Goal: Transaction & Acquisition: Purchase product/service

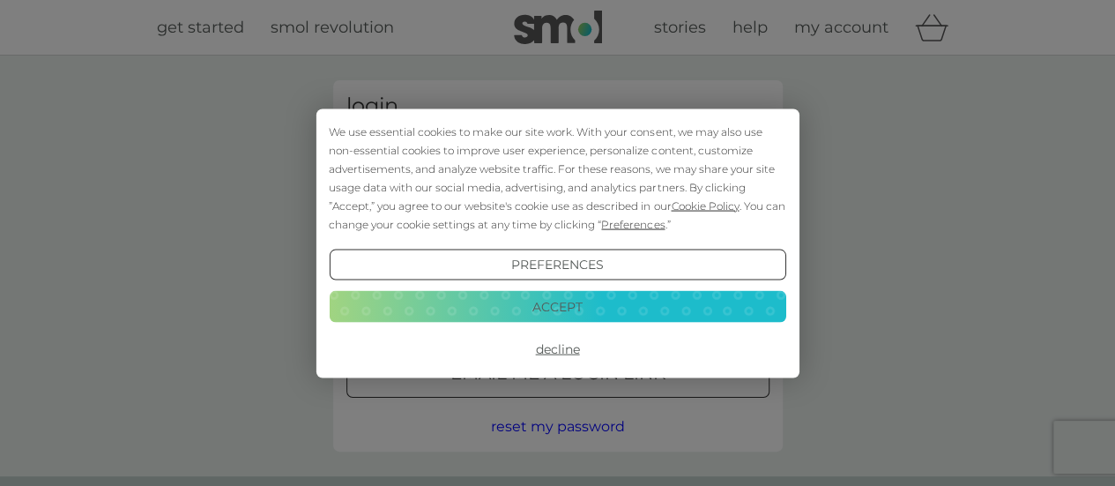
click at [595, 308] on button "Accept" at bounding box center [557, 307] width 457 height 32
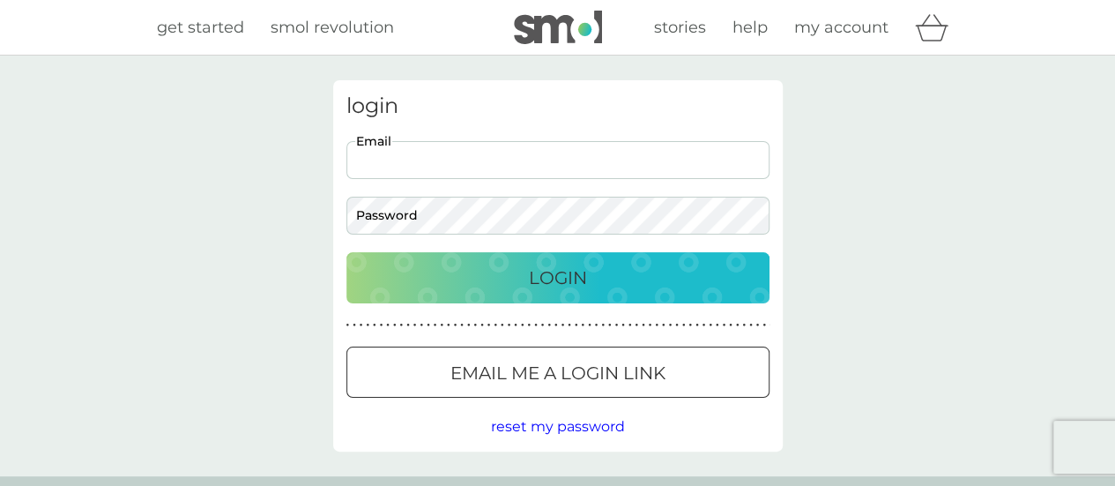
click at [568, 167] on input "Email" at bounding box center [557, 160] width 423 height 38
type input "clare23911@hotmail.co.uk"
click at [346, 252] on button "Login" at bounding box center [557, 277] width 423 height 51
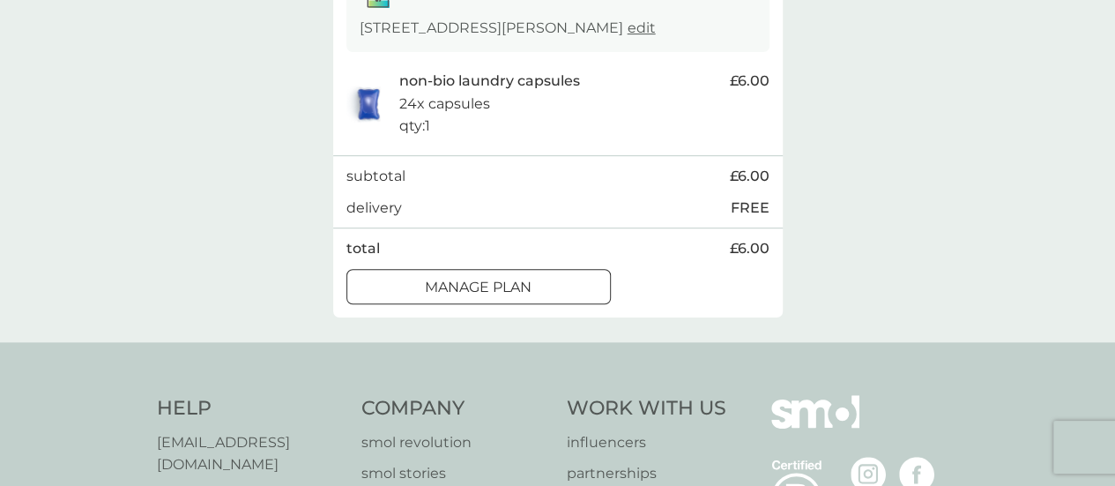
scroll to position [353, 0]
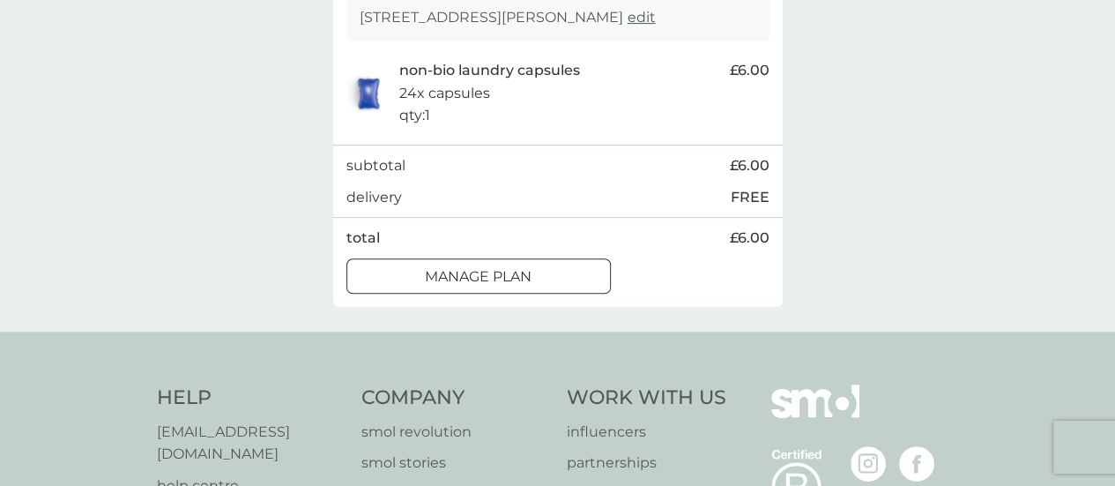
click at [544, 279] on div "Manage plan" at bounding box center [478, 276] width 263 height 23
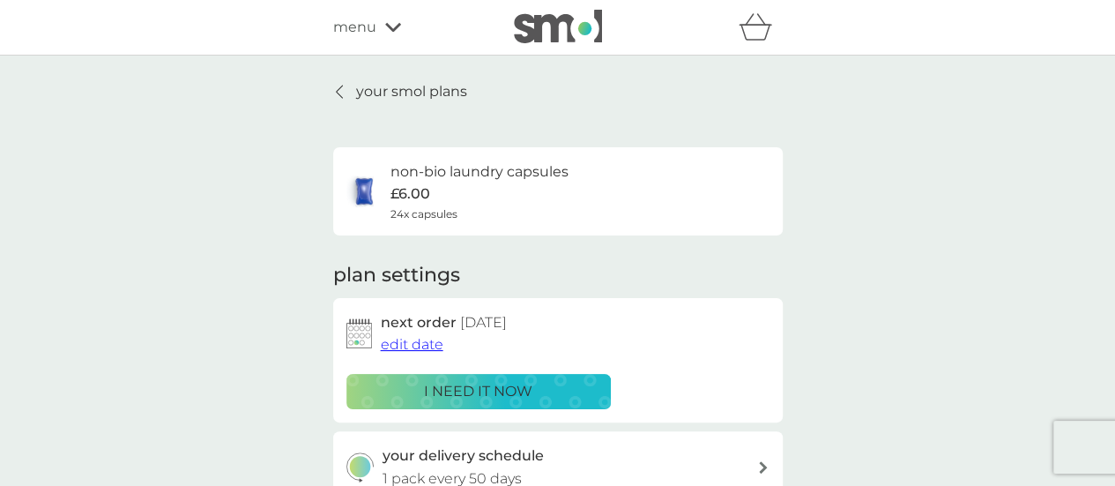
click at [404, 338] on span "edit date" at bounding box center [412, 344] width 63 height 17
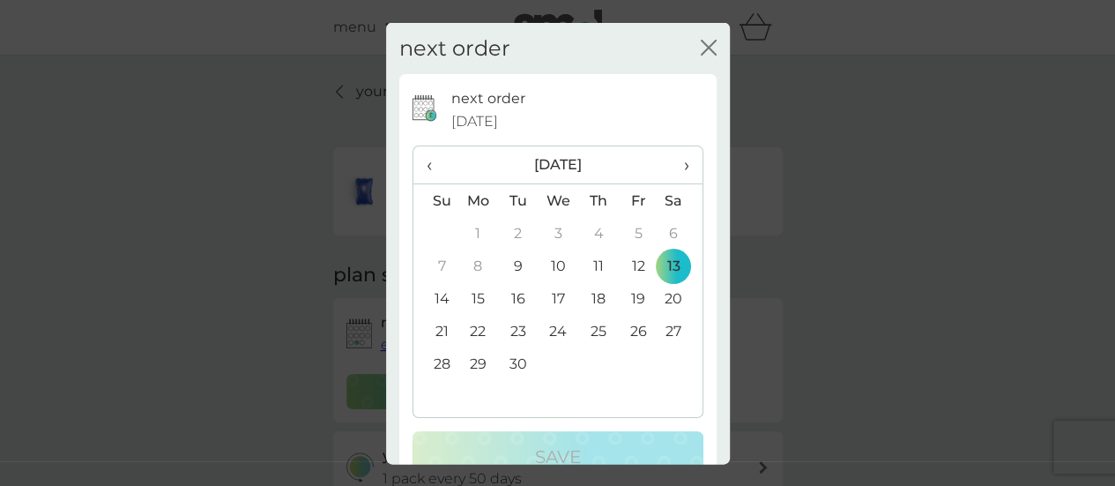
click at [671, 162] on span "›" at bounding box center [680, 164] width 18 height 37
click at [623, 362] on td "31" at bounding box center [638, 363] width 40 height 33
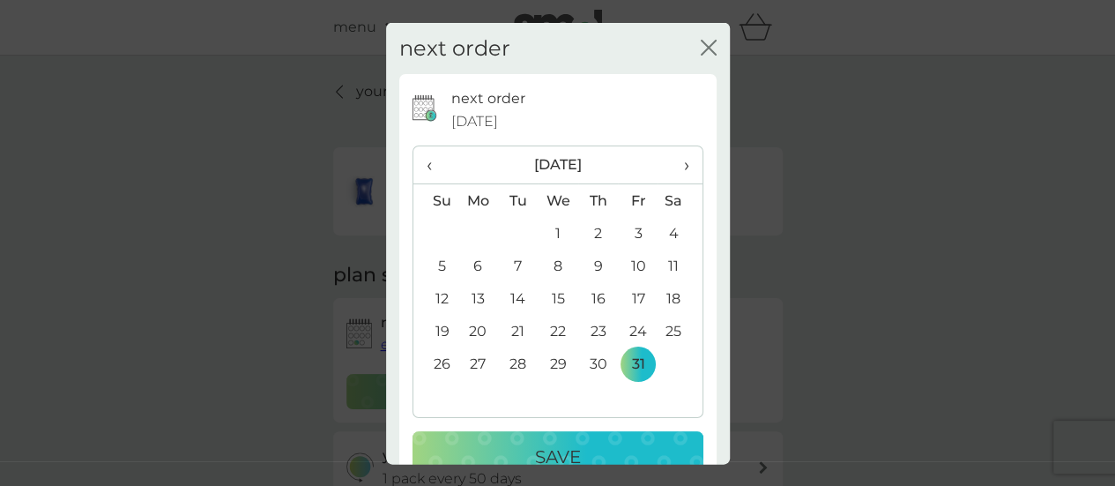
click at [576, 449] on div "Save" at bounding box center [558, 456] width 256 height 28
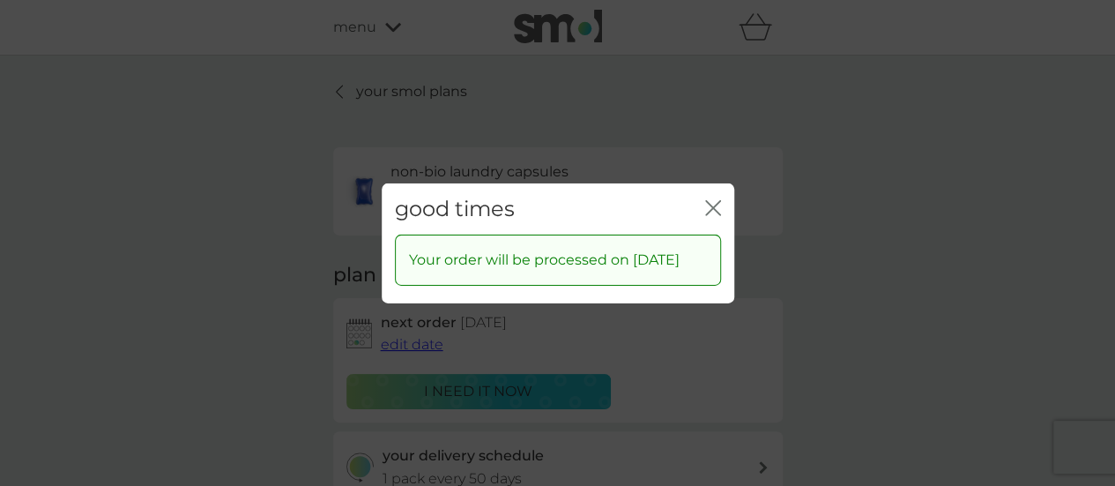
click at [711, 199] on icon "close" at bounding box center [713, 207] width 16 height 16
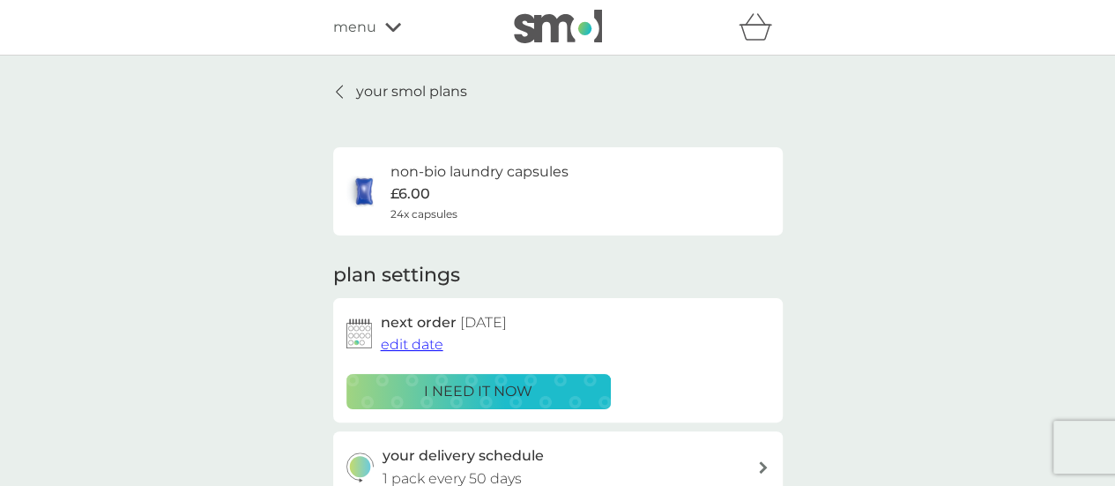
click at [386, 86] on p "your smol plans" at bounding box center [411, 91] width 111 height 23
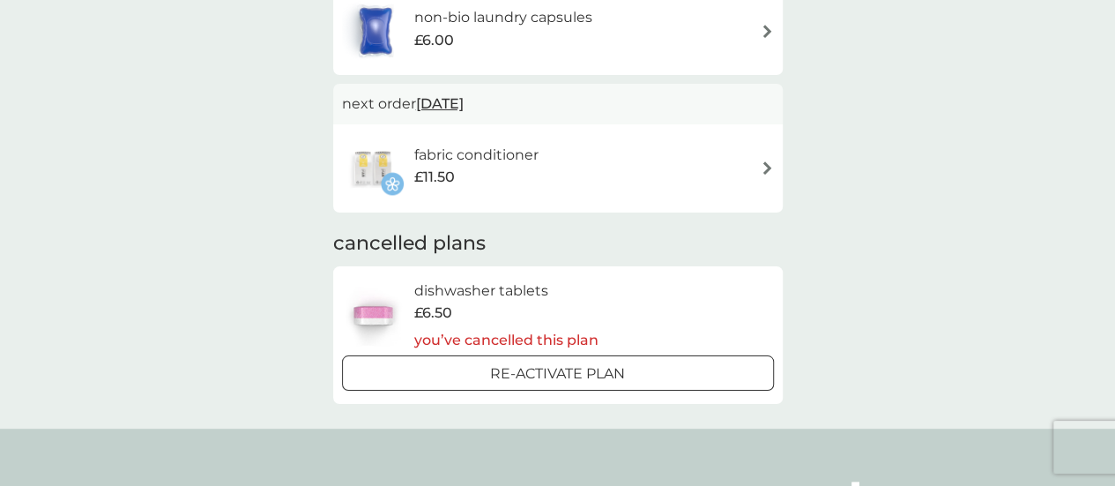
scroll to position [247, 0]
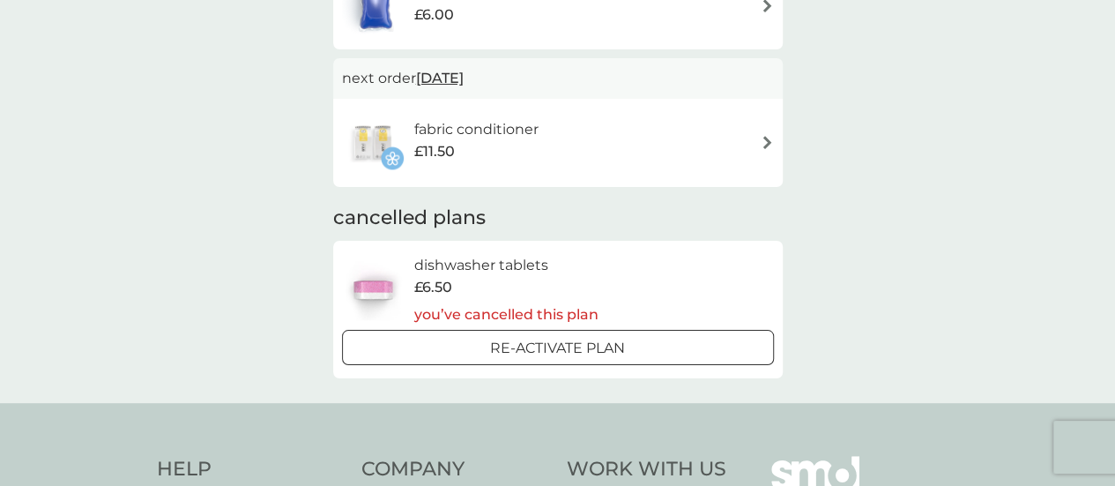
click at [747, 163] on div "fabric conditioner £11.50" at bounding box center [558, 143] width 432 height 62
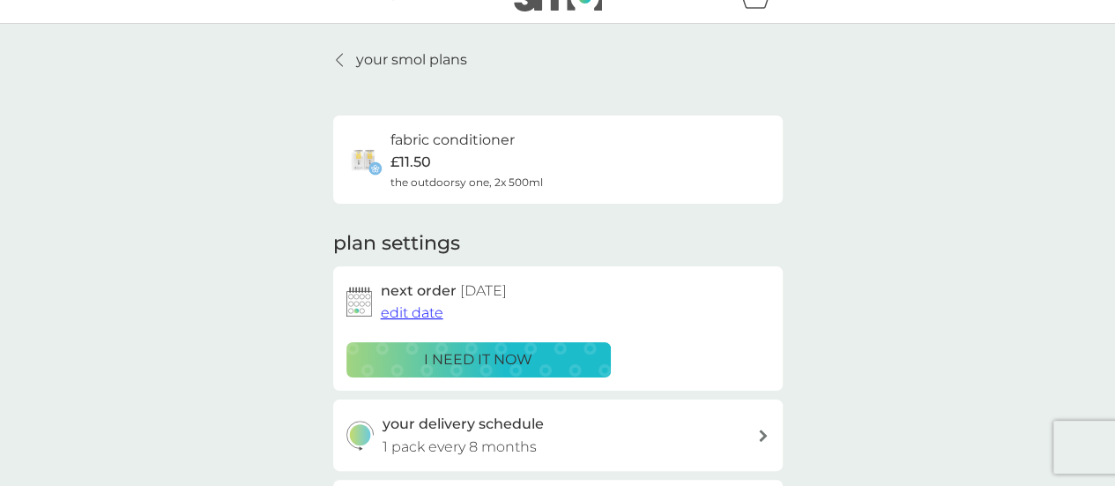
scroll to position [35, 0]
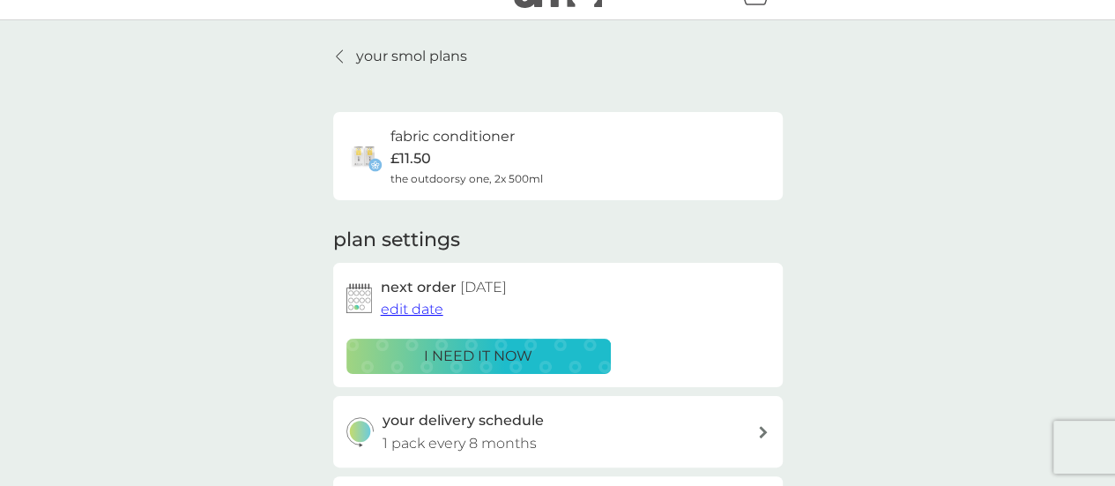
click at [413, 302] on span "edit date" at bounding box center [412, 309] width 63 height 17
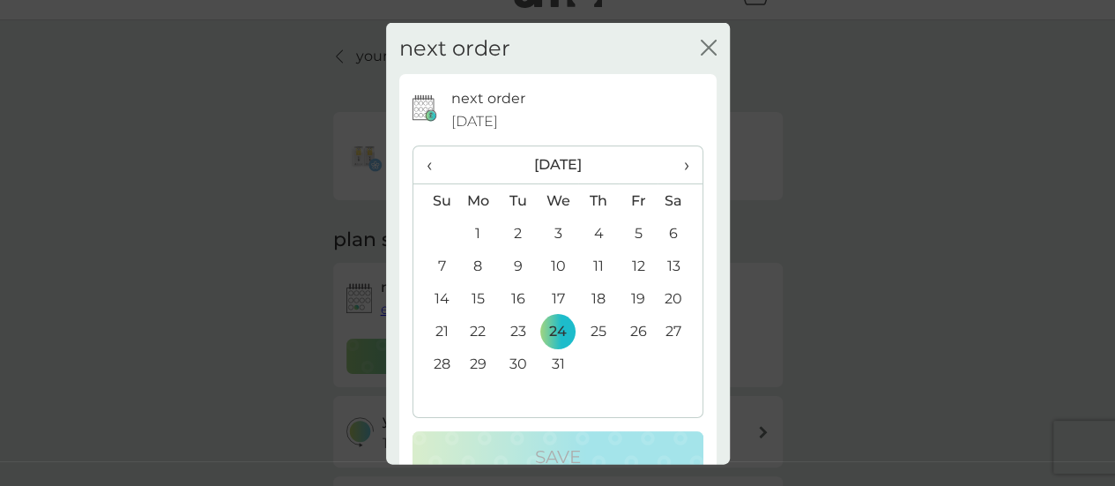
click at [675, 169] on span "›" at bounding box center [680, 164] width 18 height 37
click at [658, 367] on td "31" at bounding box center [680, 363] width 44 height 33
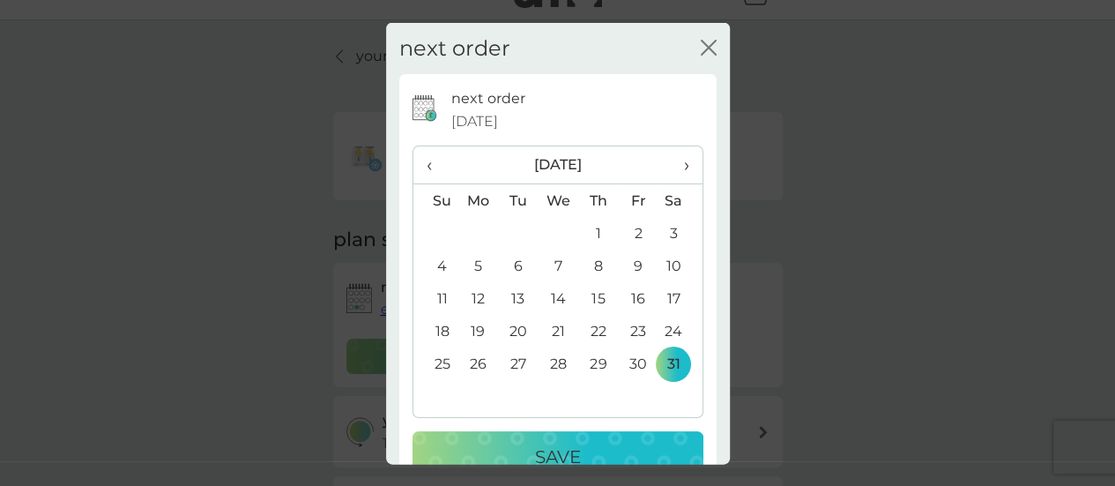
click at [561, 451] on p "Save" at bounding box center [558, 456] width 46 height 28
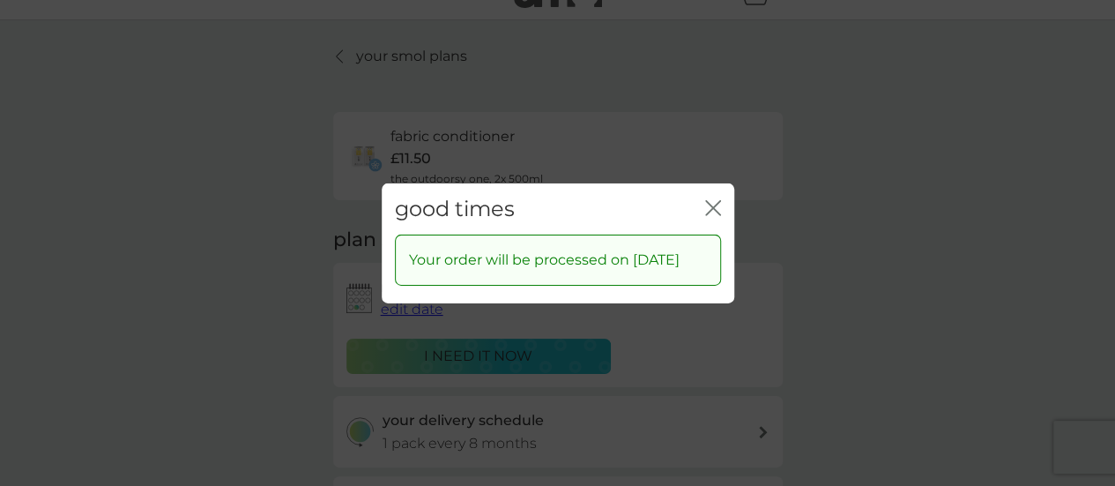
click at [710, 183] on div "good times close" at bounding box center [558, 208] width 353 height 52
click at [719, 199] on icon "close" at bounding box center [713, 207] width 16 height 16
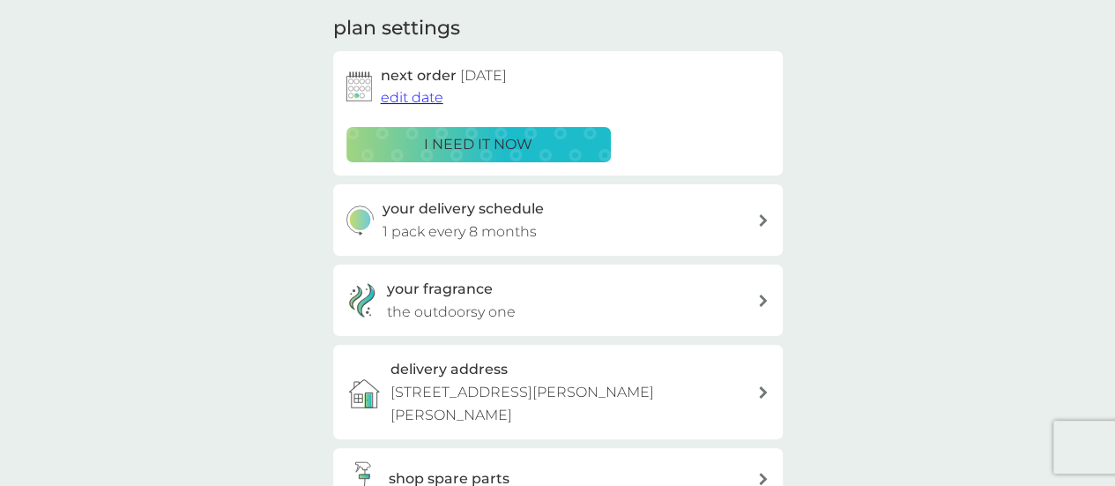
scroll to position [212, 0]
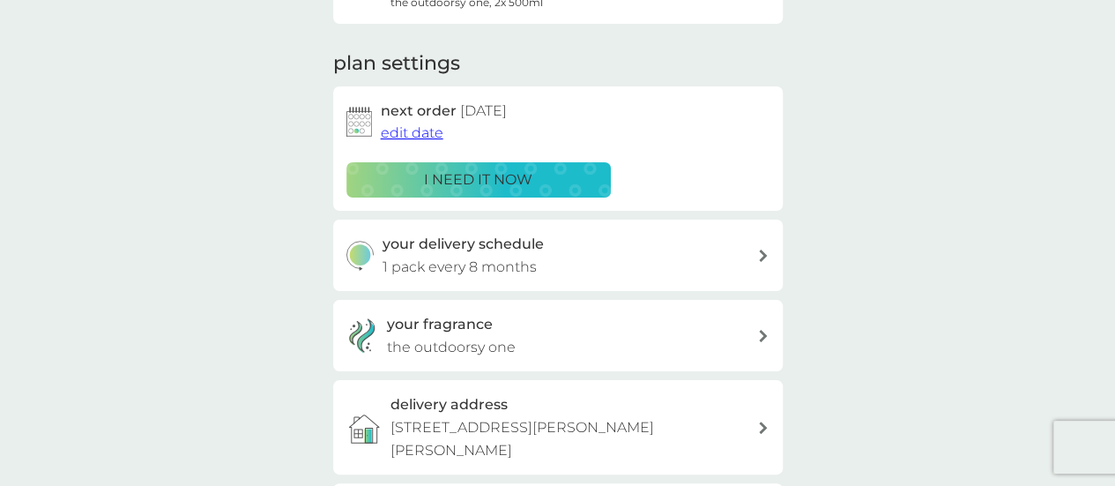
click at [757, 331] on div at bounding box center [763, 336] width 12 height 12
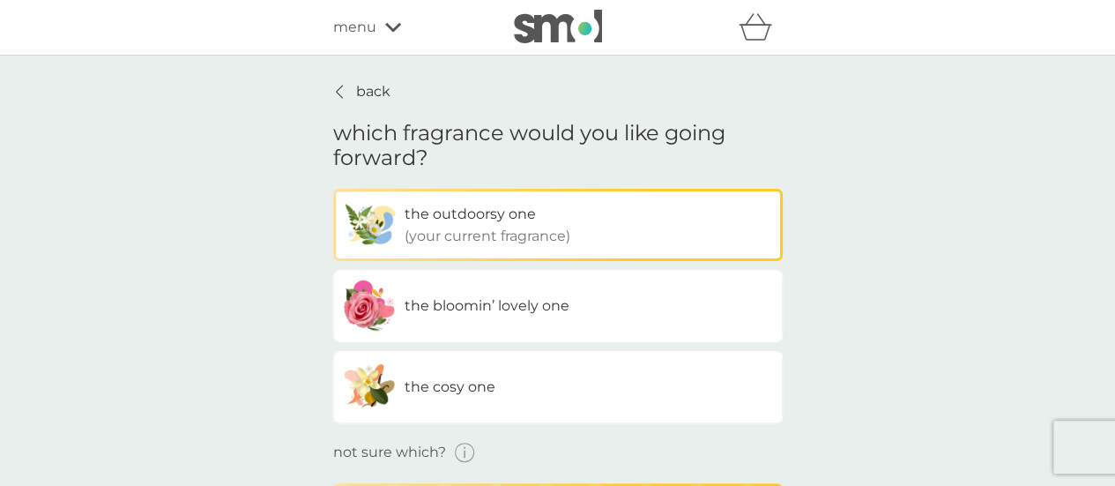
click at [557, 401] on label "the cosy one" at bounding box center [558, 387] width 450 height 72
click at [333, 189] on input "the cosy one" at bounding box center [333, 189] width 0 height 0
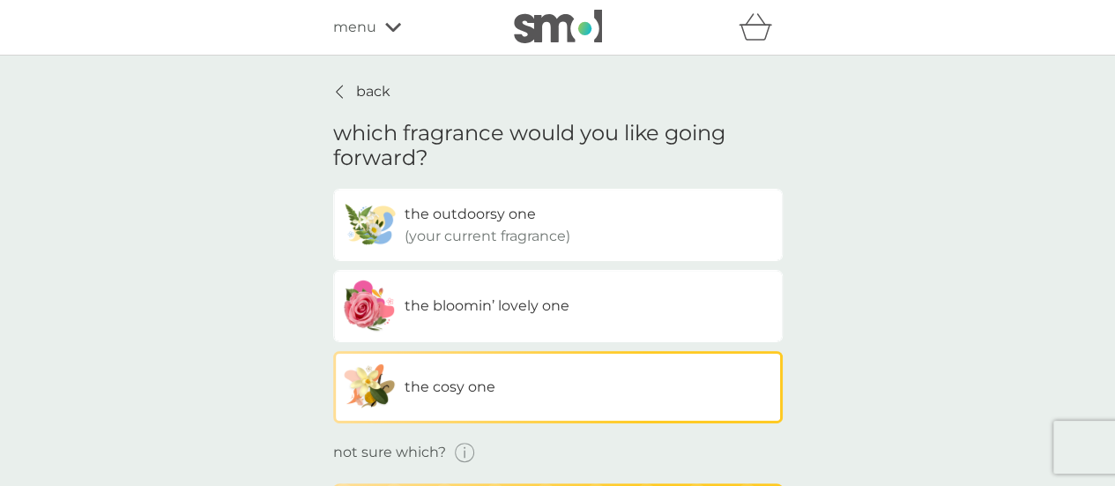
click at [547, 461] on div "back which fragrance would you like going forward? the outdoorsy one (your curr…" at bounding box center [558, 307] width 450 height 454
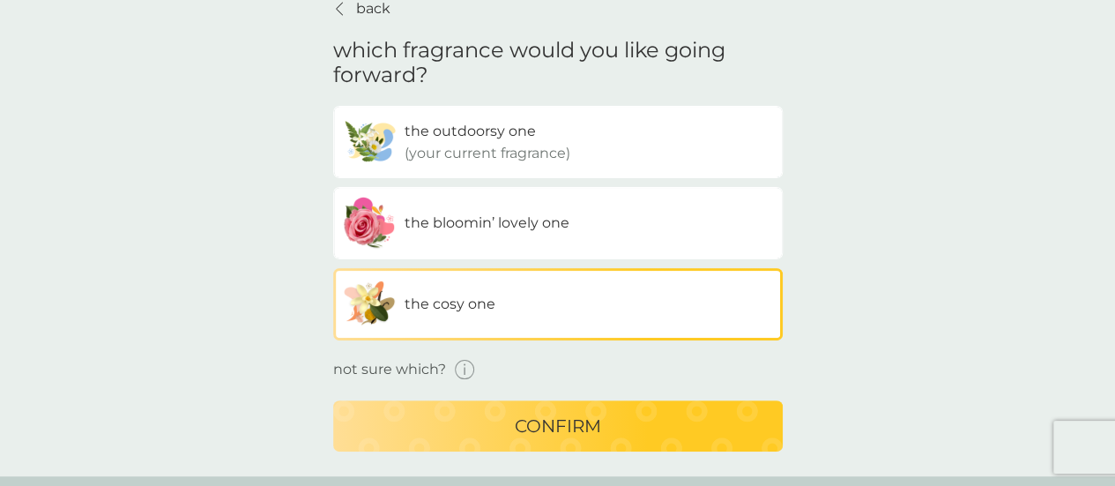
scroll to position [106, 0]
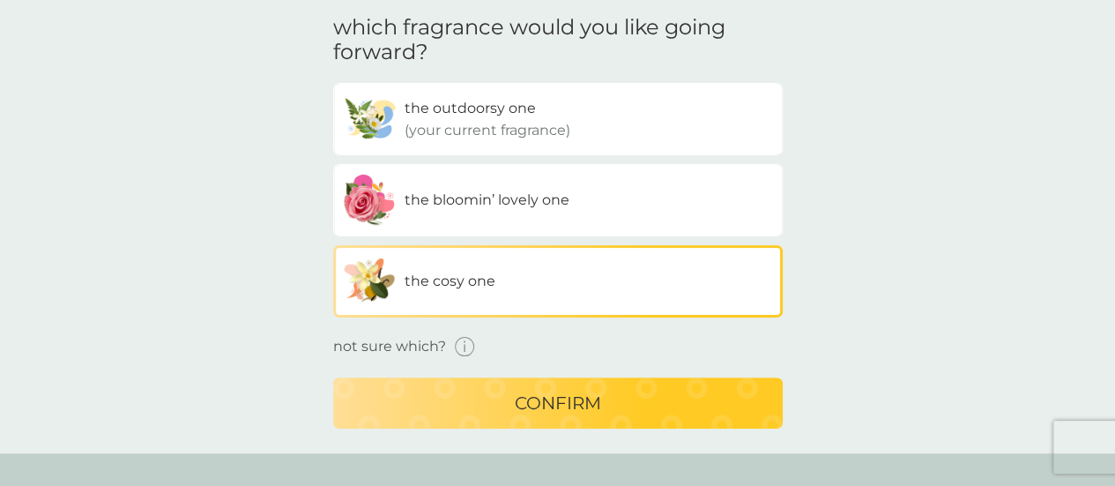
click at [544, 130] on p "(your current fragrance)" at bounding box center [488, 130] width 166 height 23
click at [333, 83] on input "the outdoorsy one (your current fragrance)" at bounding box center [333, 83] width 0 height 0
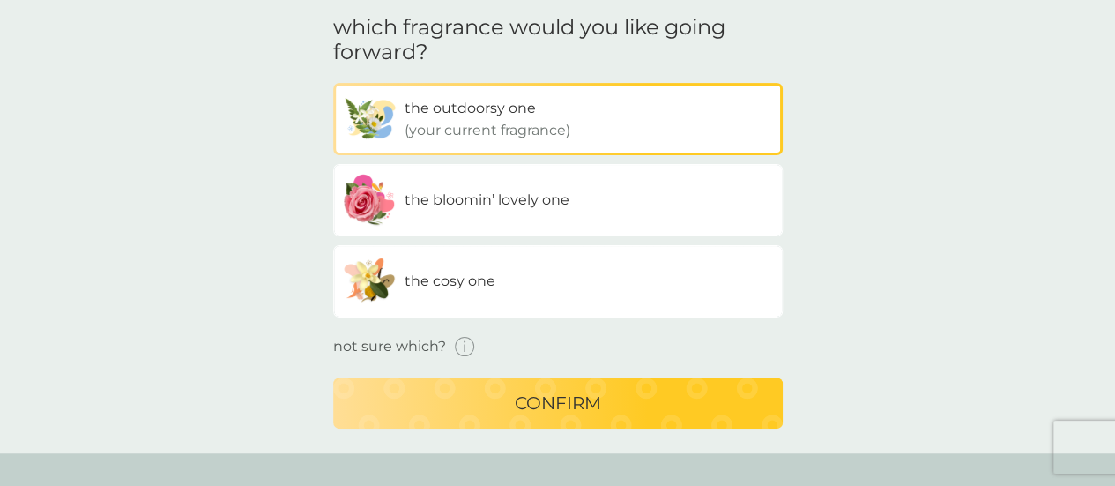
click at [504, 405] on div "confirm" at bounding box center [558, 403] width 414 height 28
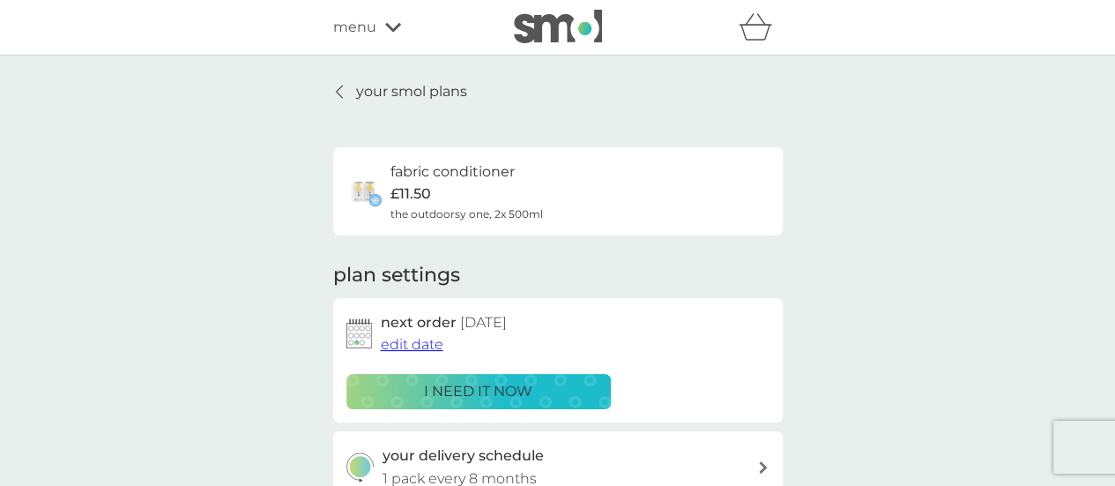
click at [353, 96] on link "your smol plans" at bounding box center [400, 91] width 134 height 23
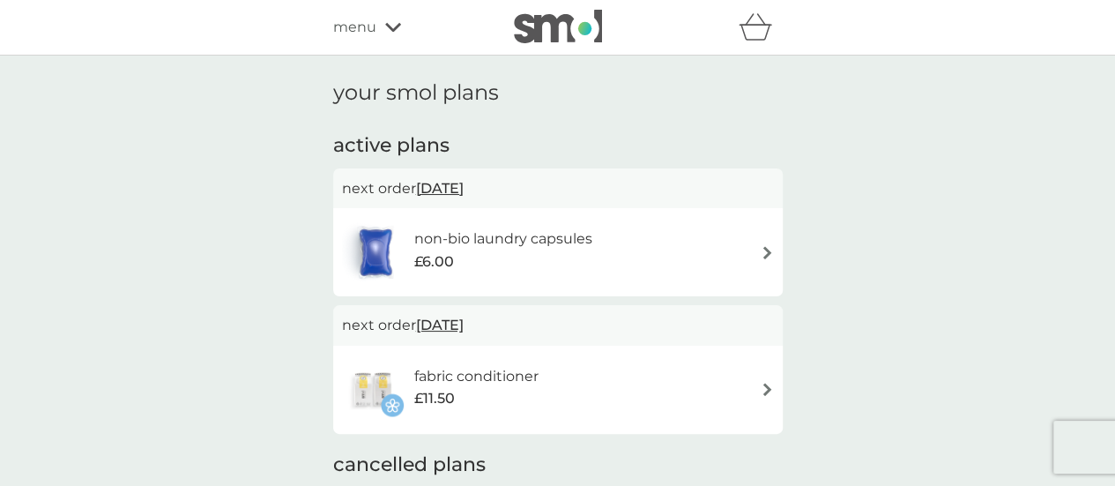
click at [547, 258] on div "£6.00" at bounding box center [502, 261] width 178 height 23
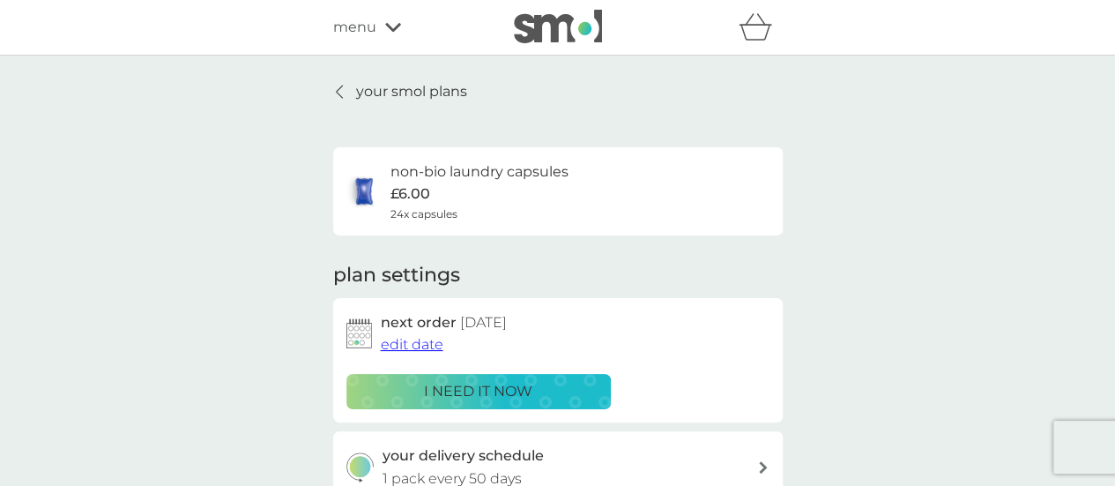
click at [394, 96] on p "your smol plans" at bounding box center [411, 91] width 111 height 23
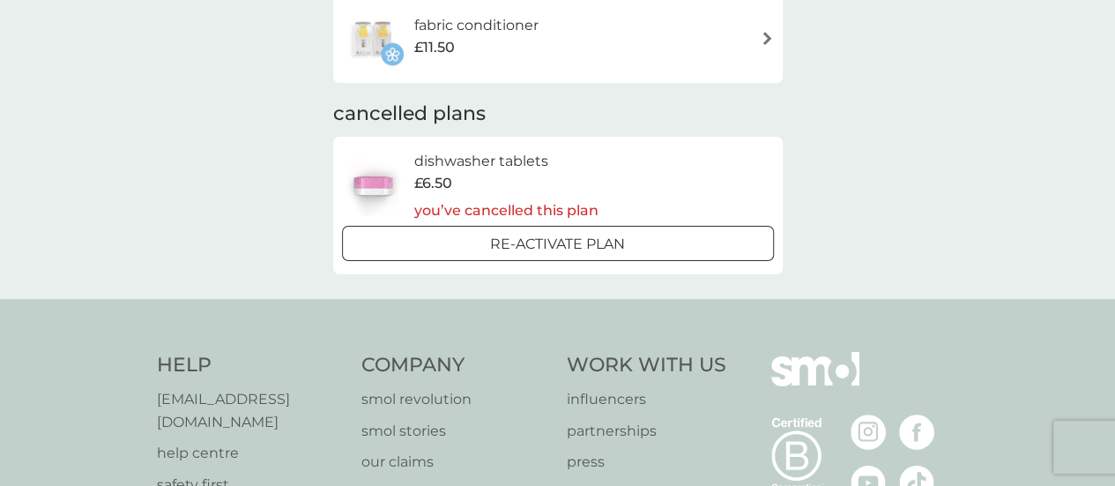
scroll to position [353, 0]
click at [480, 163] on h6 "dishwasher tablets" at bounding box center [505, 159] width 184 height 23
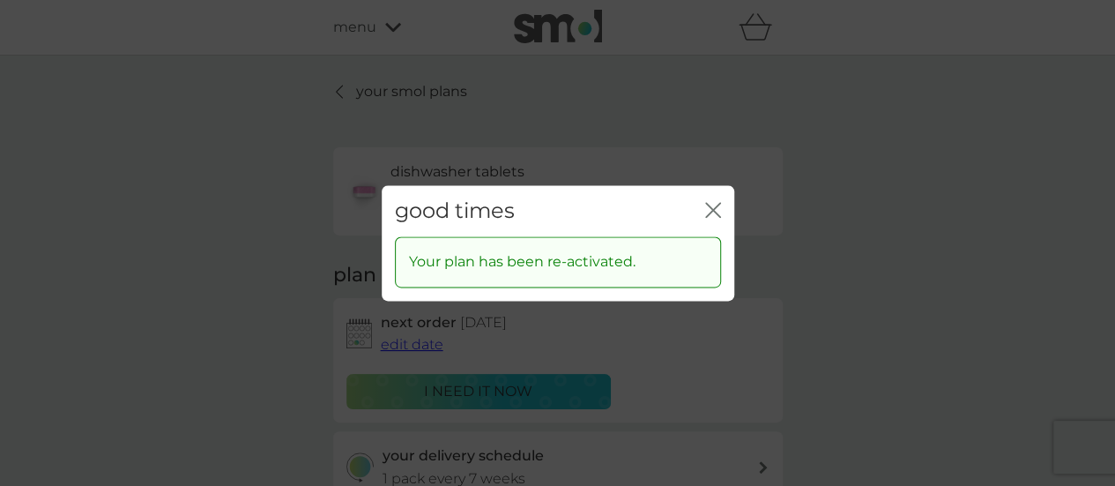
click at [705, 198] on div "close" at bounding box center [713, 211] width 16 height 26
click at [713, 209] on icon "close" at bounding box center [716, 210] width 7 height 14
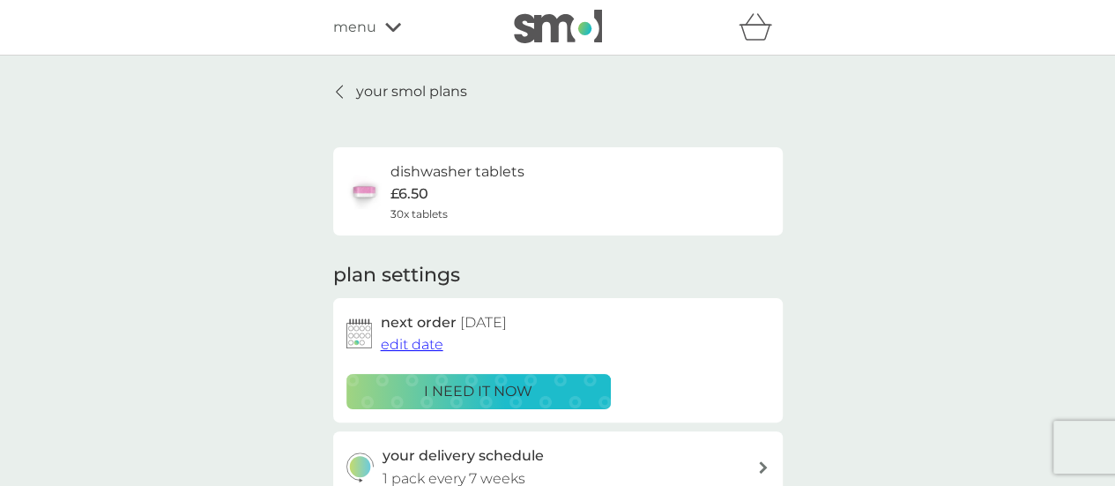
click at [524, 205] on div "dishwasher tablets £6.50 30x tablets" at bounding box center [557, 191] width 423 height 62
click at [458, 175] on h6 "dishwasher tablets" at bounding box center [457, 171] width 134 height 23
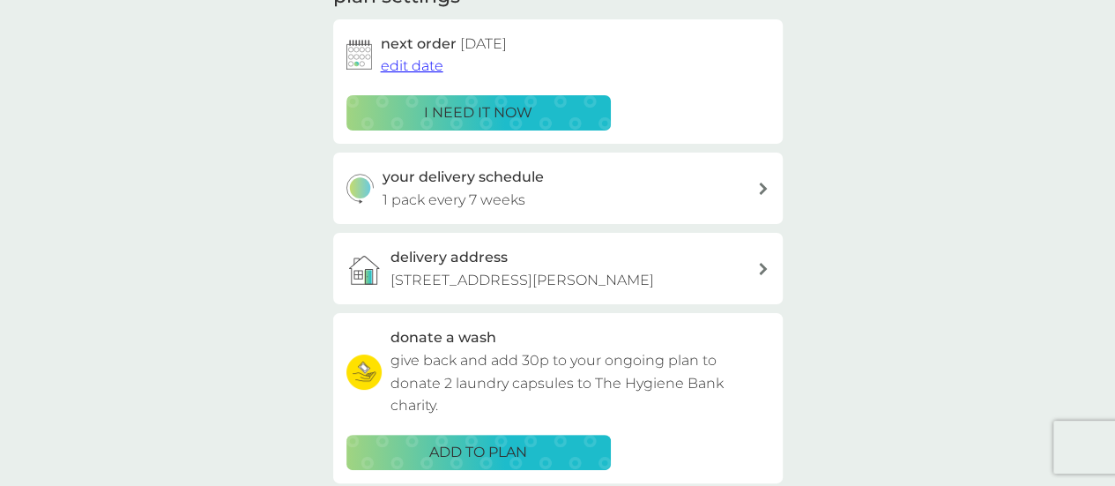
scroll to position [282, 0]
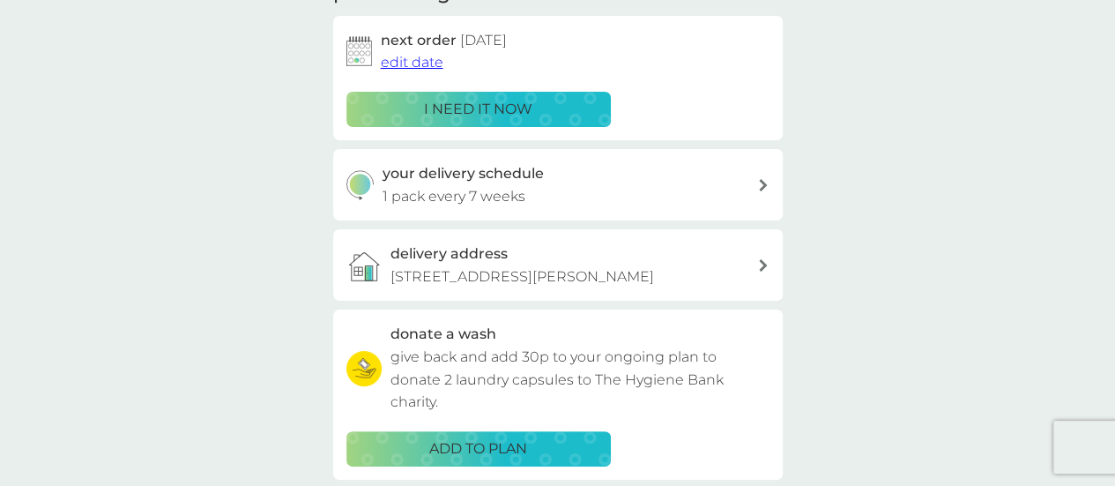
click at [415, 68] on span "edit date" at bounding box center [412, 62] width 63 height 17
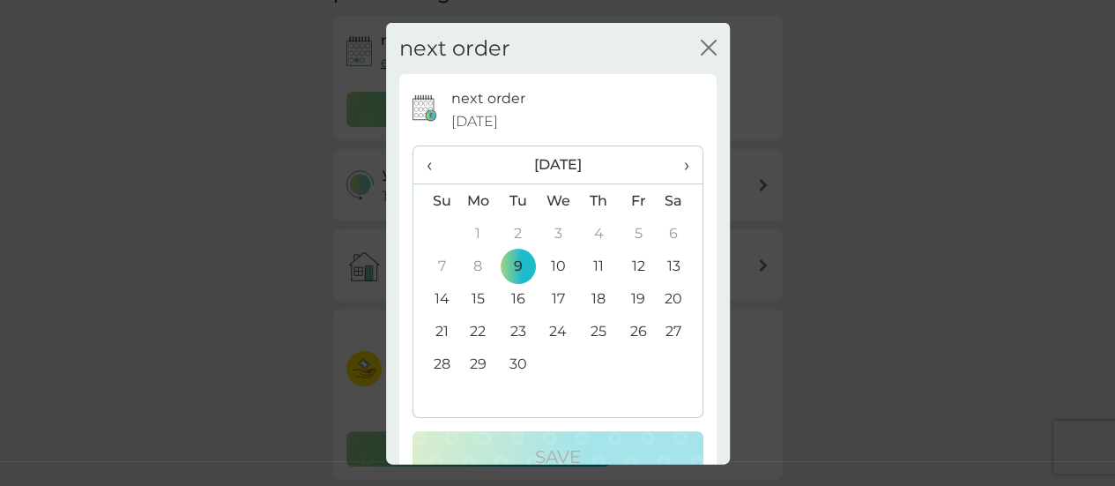
click at [701, 39] on icon "close" at bounding box center [709, 47] width 16 height 16
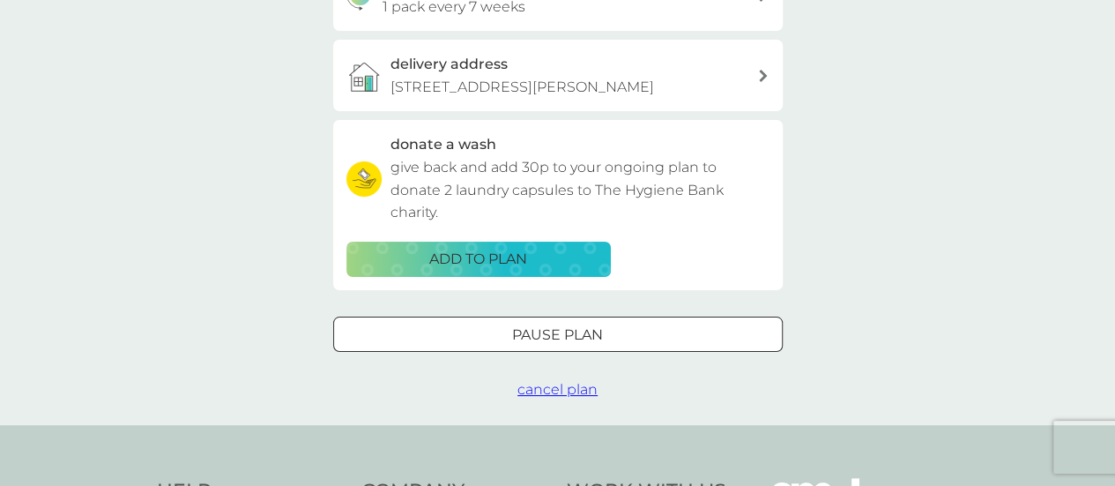
scroll to position [529, 0]
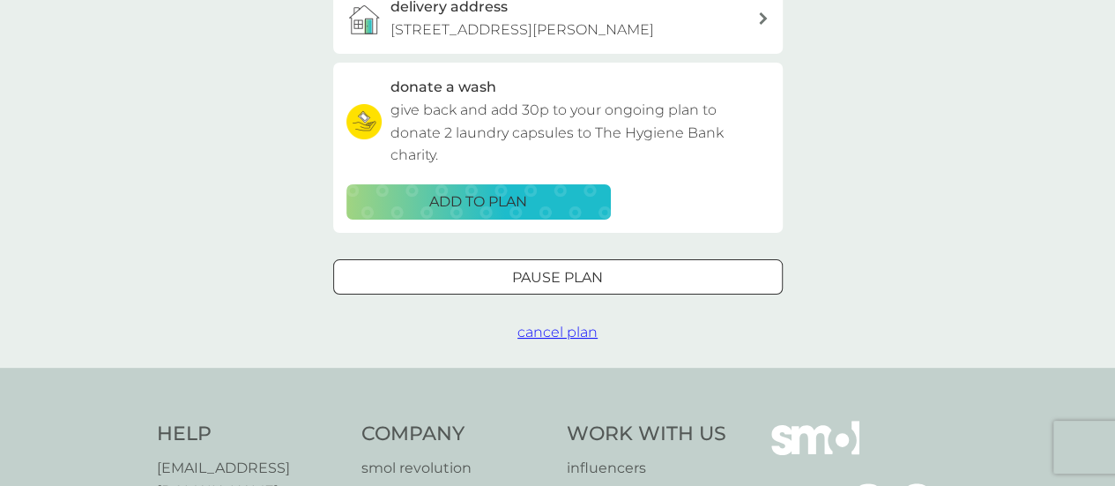
click at [537, 323] on span "cancel plan" at bounding box center [557, 331] width 80 height 17
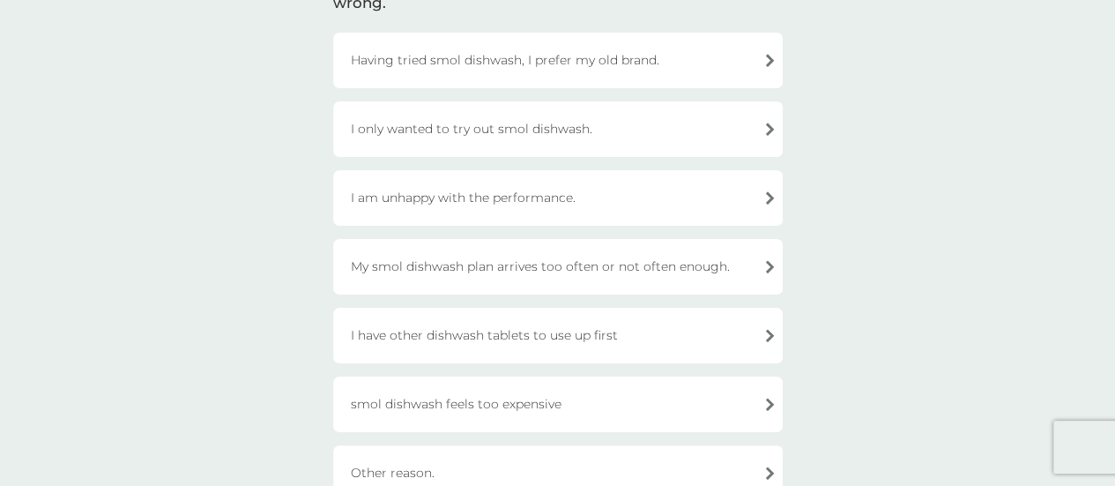
scroll to position [212, 0]
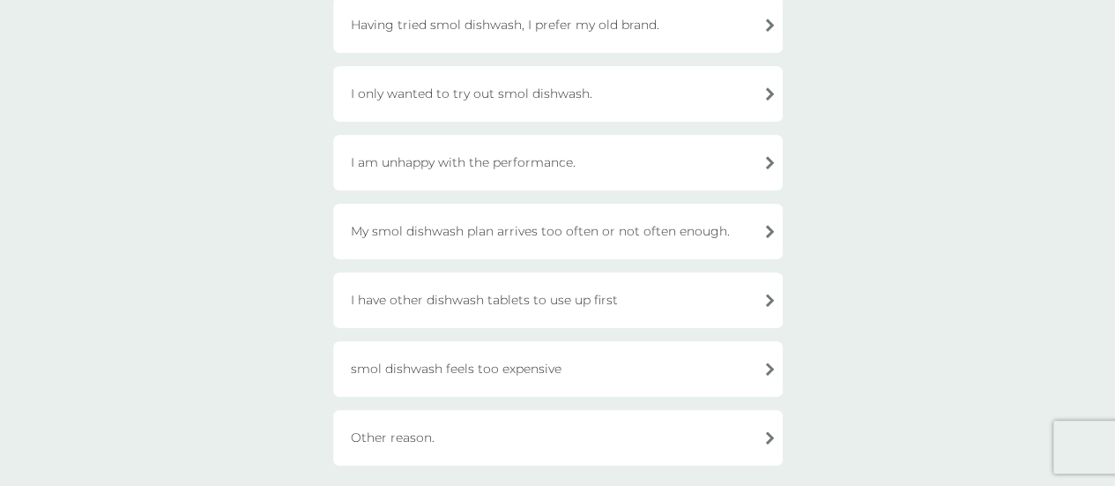
click at [599, 295] on div "I have other dishwash tablets to use up first" at bounding box center [558, 300] width 450 height 56
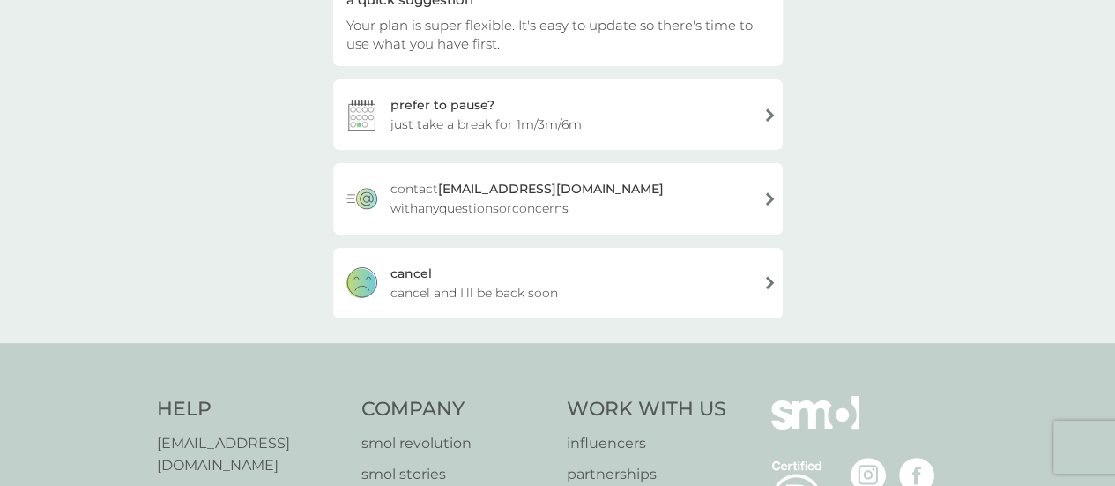
click at [522, 312] on div "[PERSON_NAME] and I'll be back soon" at bounding box center [558, 283] width 450 height 71
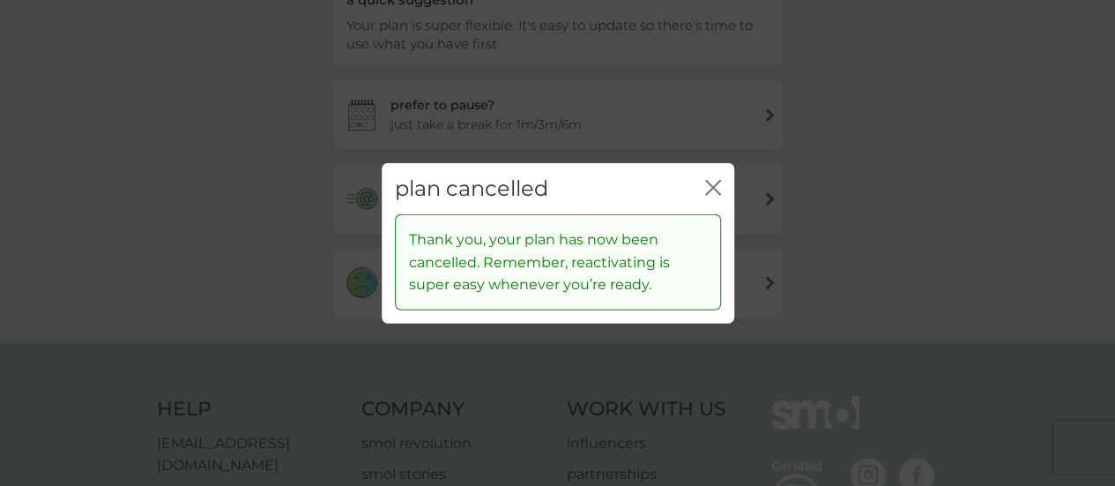
click at [714, 190] on icon "close" at bounding box center [716, 187] width 7 height 14
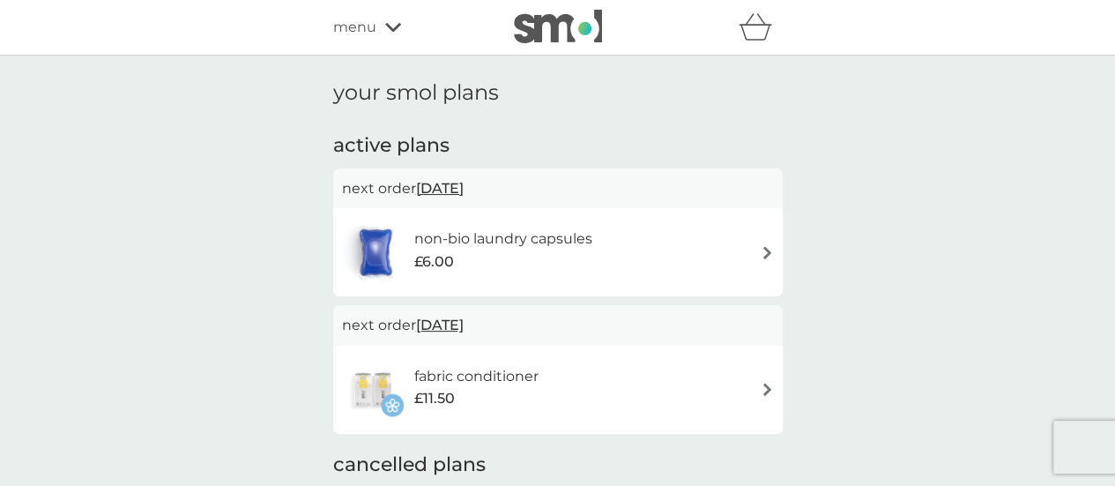
click at [390, 34] on div "menu" at bounding box center [408, 27] width 150 height 23
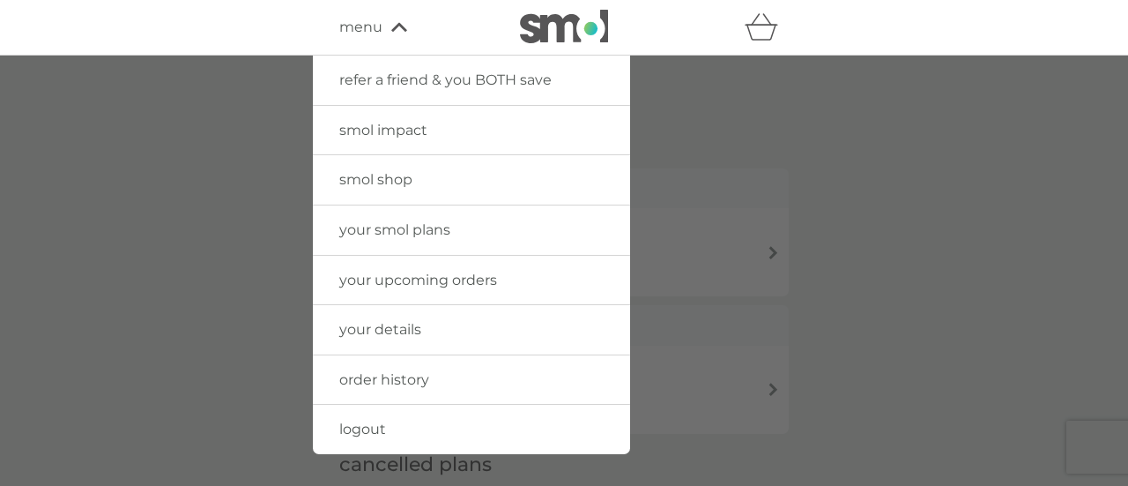
click at [359, 189] on link "smol shop" at bounding box center [471, 179] width 317 height 49
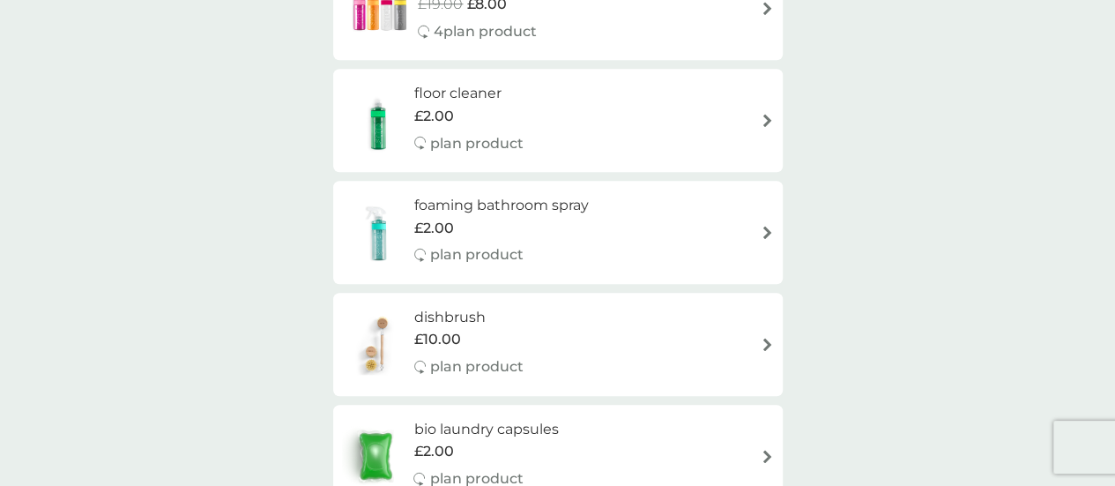
scroll to position [564, 0]
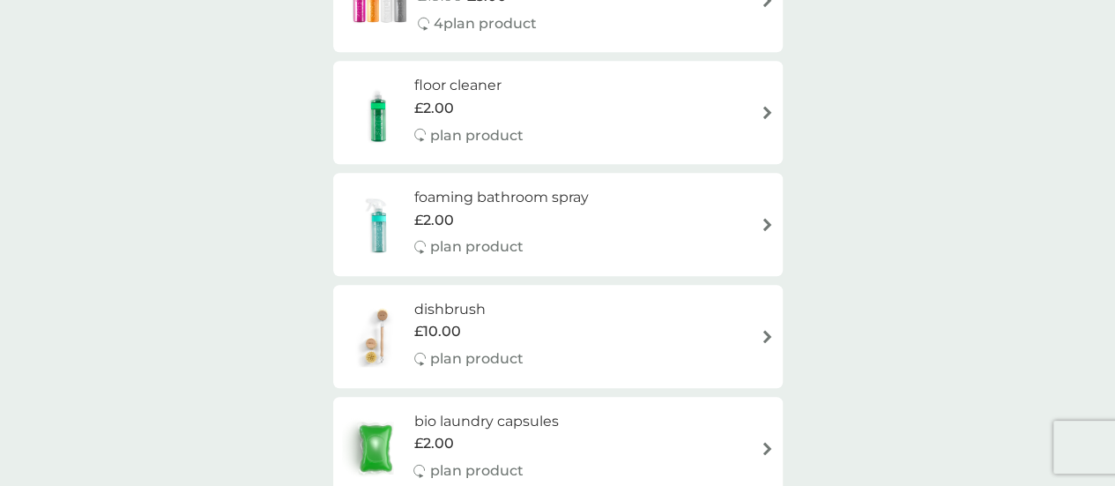
click at [472, 91] on h6 "floor cleaner" at bounding box center [468, 85] width 109 height 23
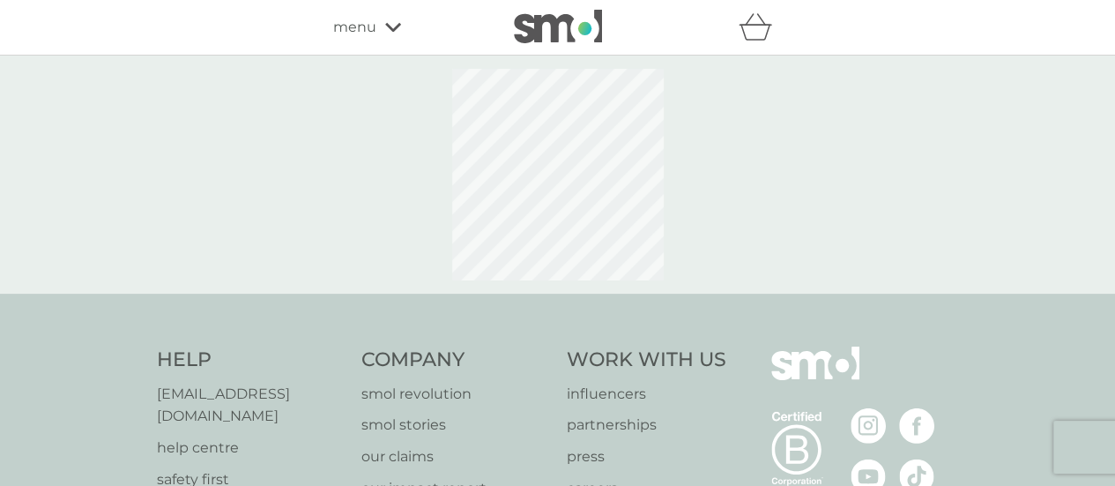
select select "84"
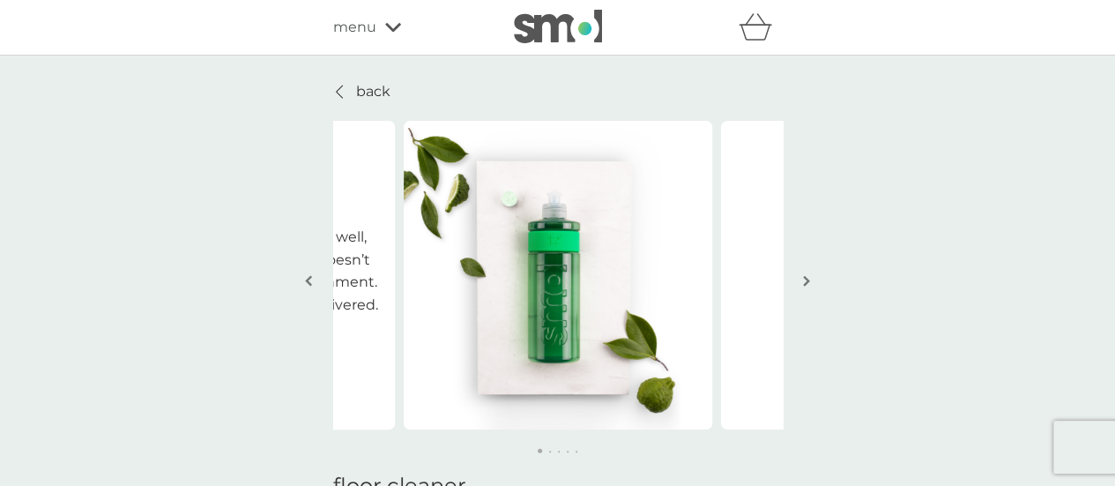
click at [379, 86] on p "back" at bounding box center [373, 91] width 34 height 23
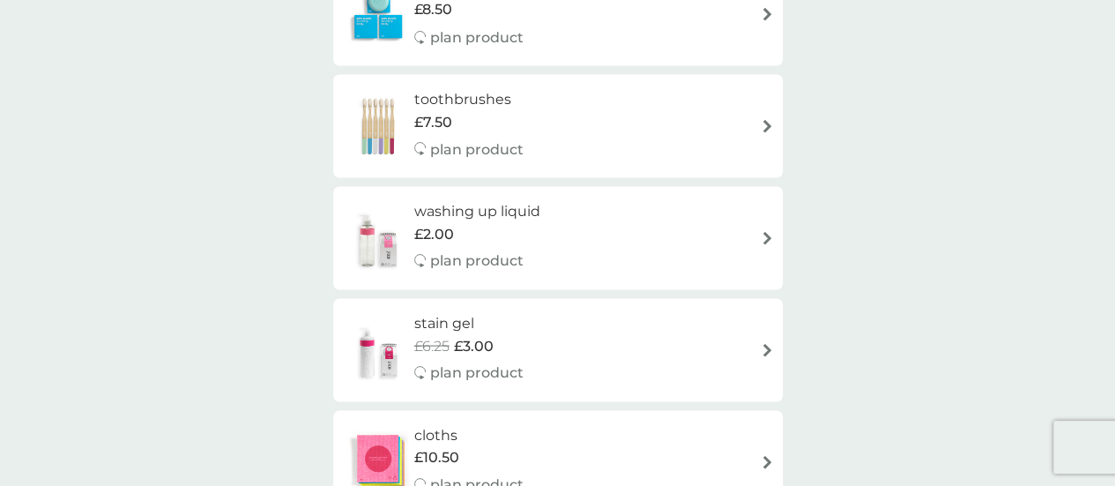
scroll to position [1657, 0]
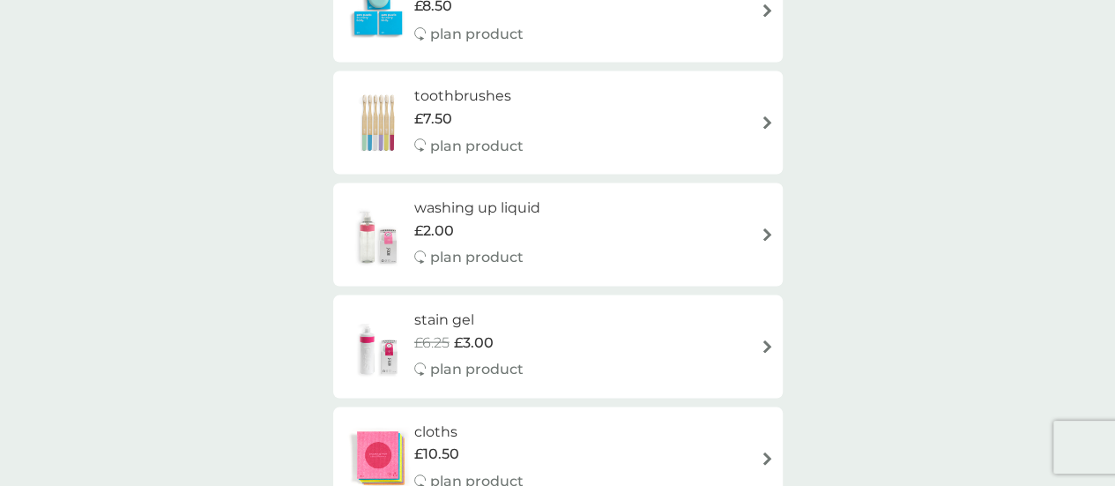
click at [616, 328] on div "stain gel £6.25 £3.00 plan product" at bounding box center [558, 346] width 432 height 77
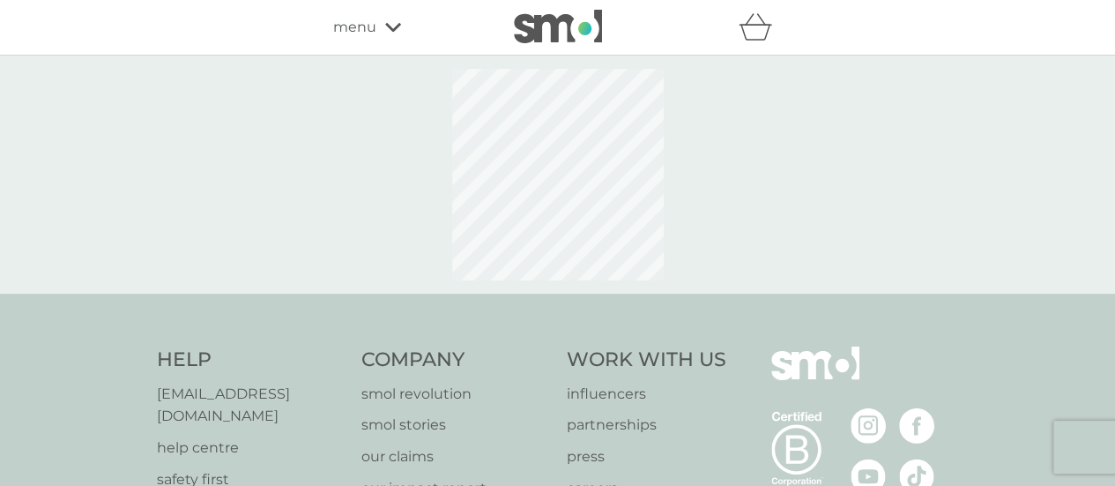
select select "182"
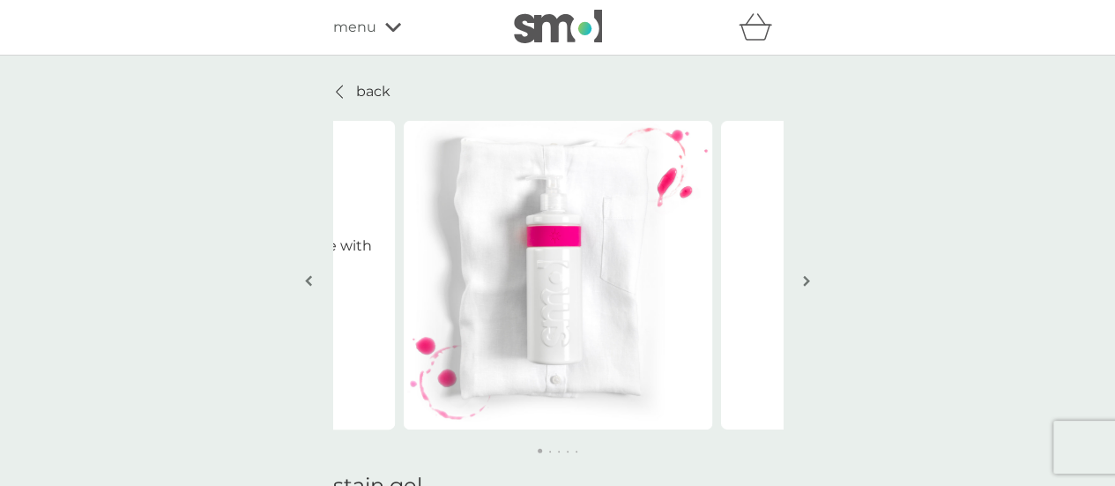
click at [800, 286] on button "button" at bounding box center [806, 282] width 13 height 88
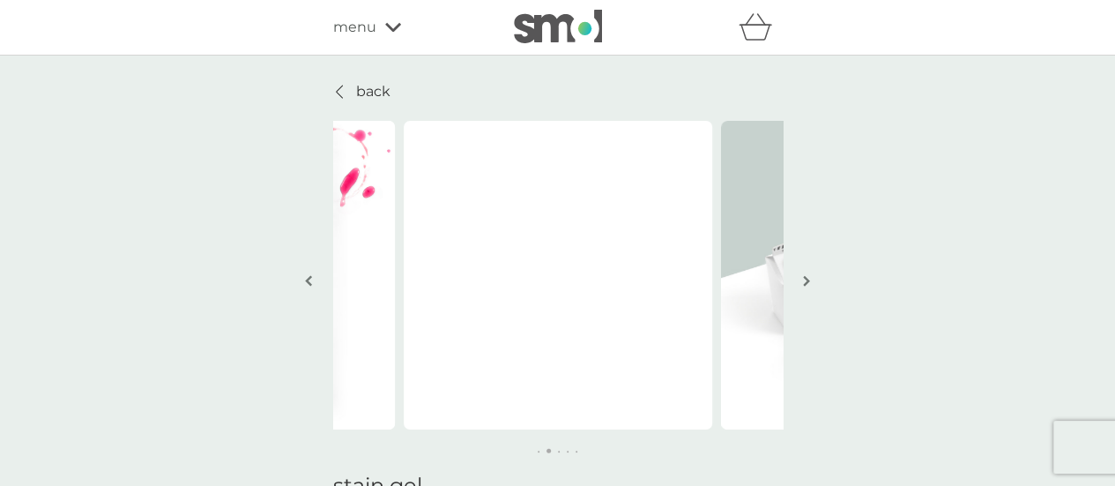
click at [800, 286] on button "button" at bounding box center [806, 282] width 13 height 88
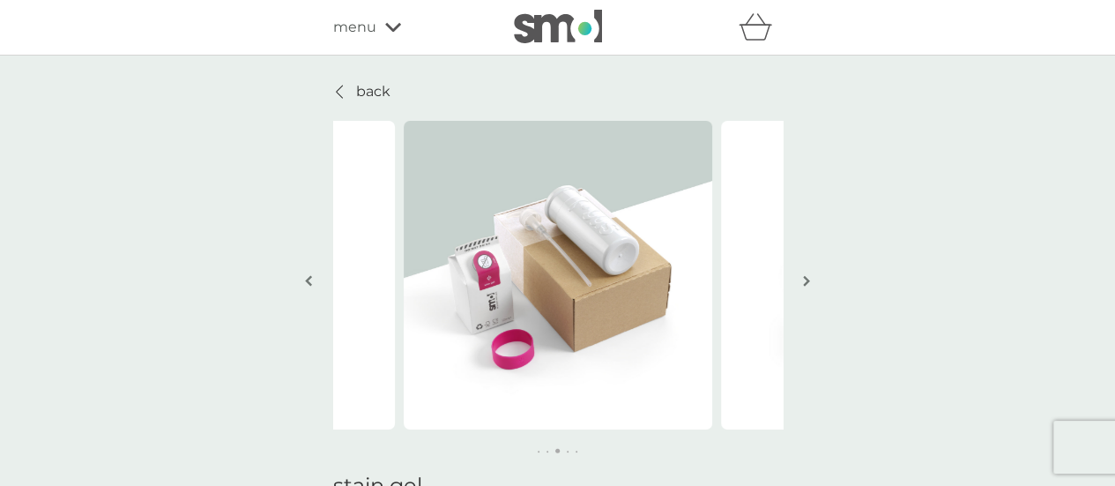
click at [800, 286] on button "button" at bounding box center [806, 282] width 13 height 88
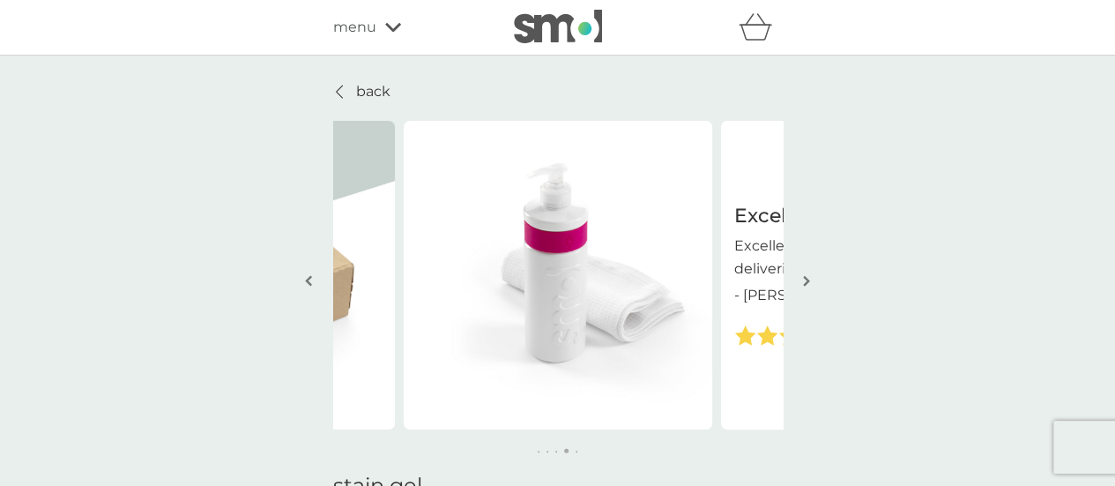
click at [800, 286] on button "button" at bounding box center [806, 282] width 13 height 88
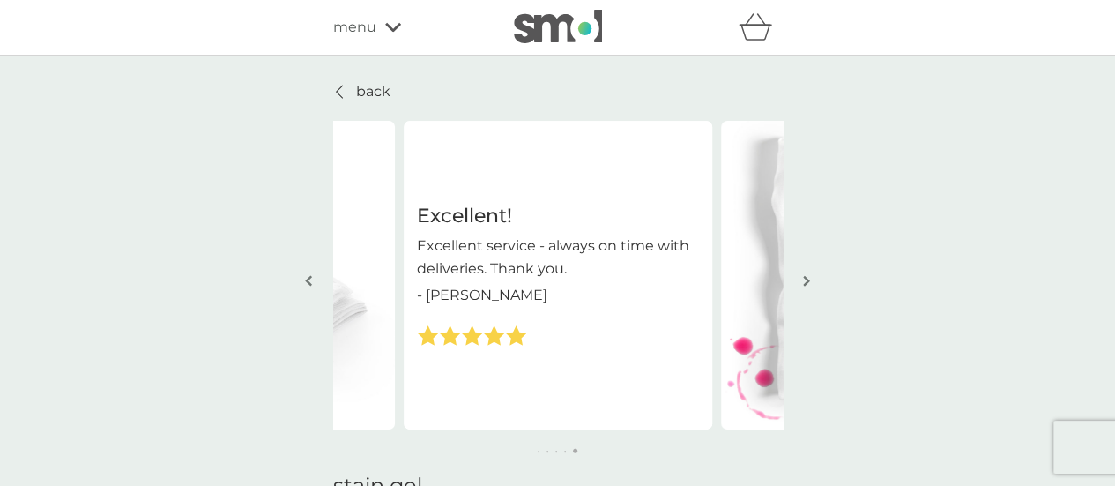
click at [800, 286] on button "button" at bounding box center [806, 282] width 13 height 88
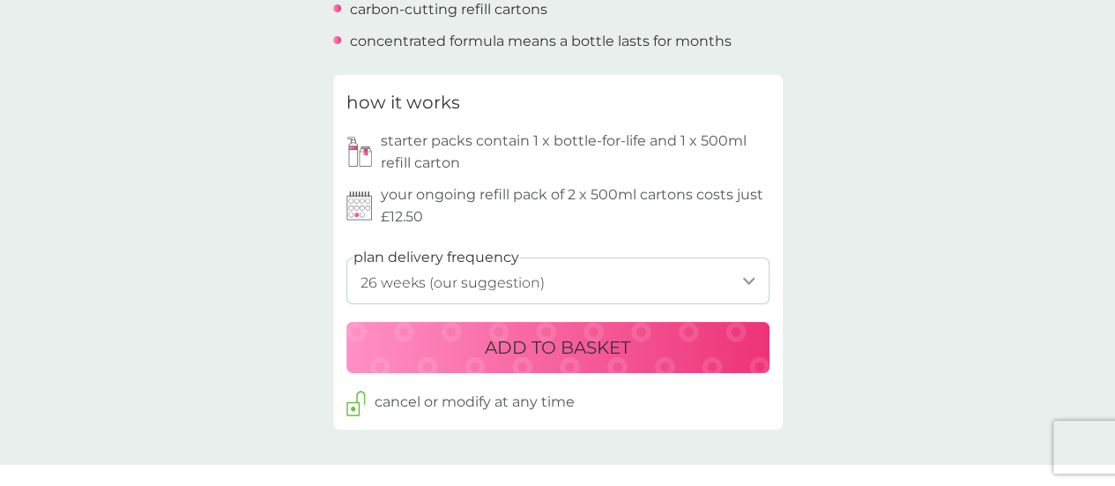
scroll to position [776, 0]
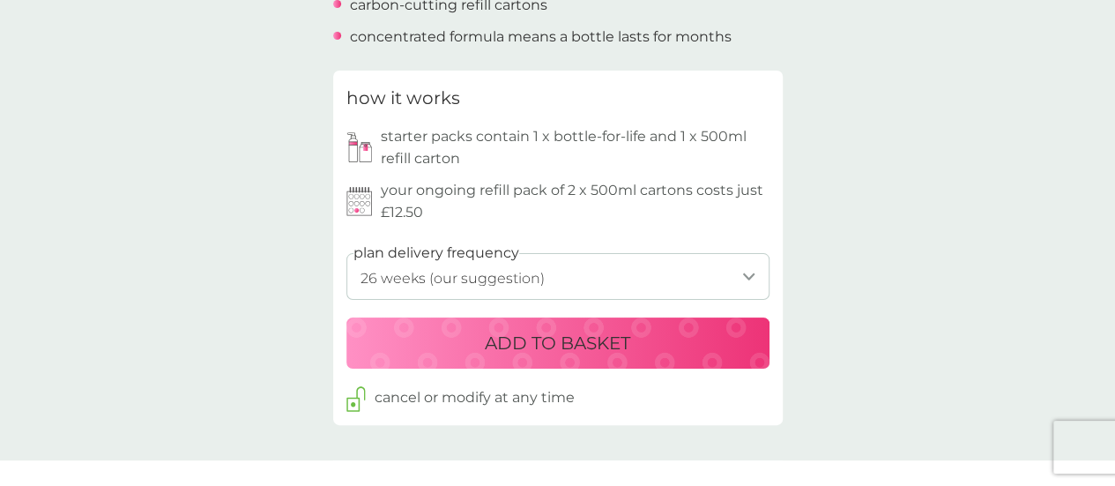
click at [684, 264] on select "1 week 2 weeks 3 weeks 4 weeks 5 weeks 6 weeks 7 weeks 8 weeks 9 weeks 10 weeks…" at bounding box center [557, 276] width 423 height 47
select select "245"
click at [346, 253] on select "1 week 2 weeks 3 weeks 4 weeks 5 weeks 6 weeks 7 weeks 8 weeks 9 weeks 10 weeks…" at bounding box center [557, 276] width 423 height 47
drag, startPoint x: 939, startPoint y: 301, endPoint x: 529, endPoint y: 360, distance: 414.1
click at [529, 360] on div "back Excellent! Excellent service - always on time with deliveries. Thank you. …" at bounding box center [557, 386] width 1115 height 2162
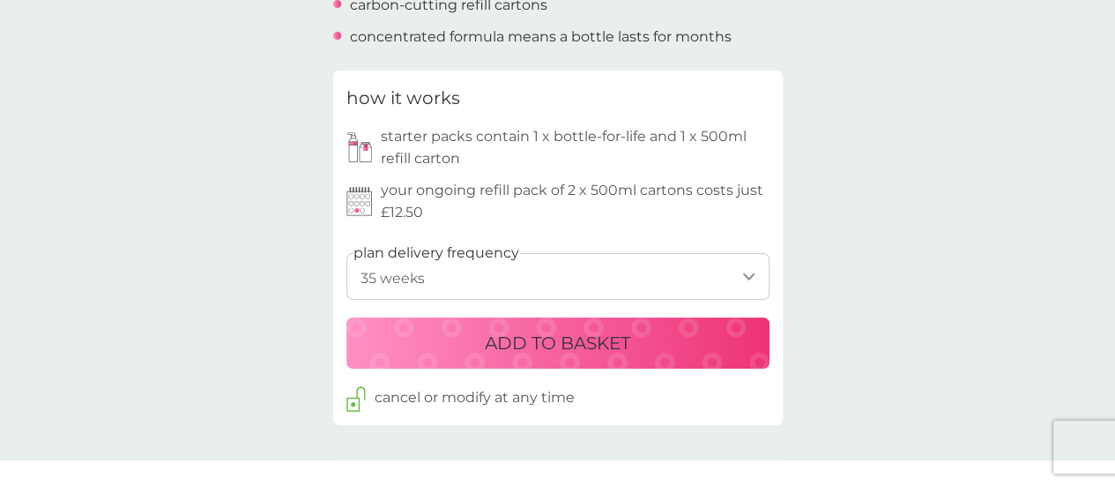
click at [529, 360] on button "ADD TO BASKET" at bounding box center [557, 342] width 423 height 51
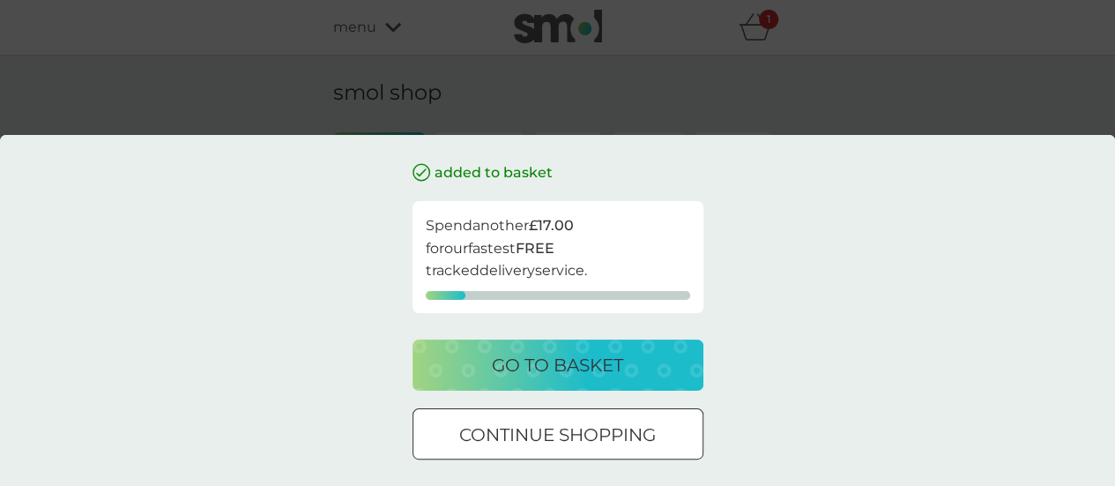
click at [564, 423] on p "continue shopping" at bounding box center [557, 434] width 197 height 28
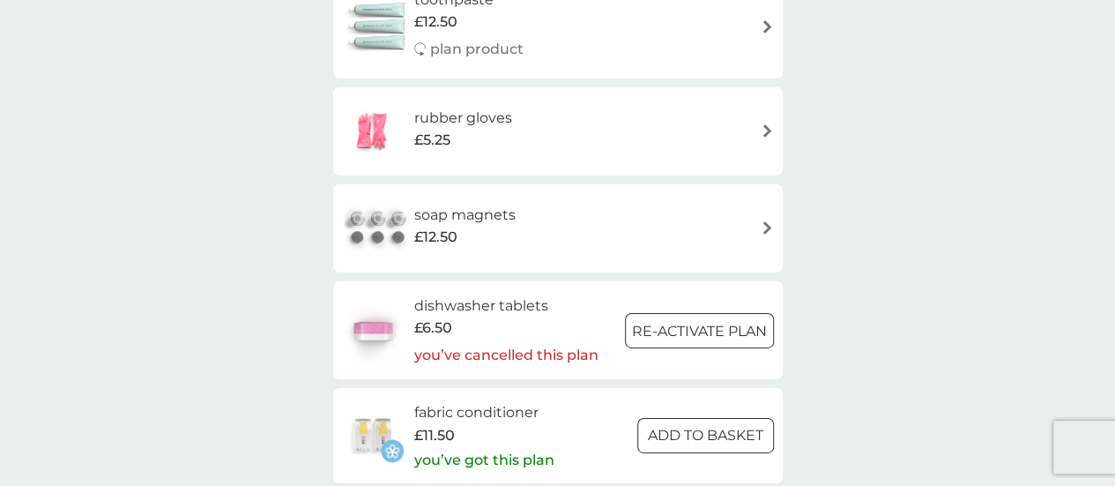
scroll to position [2574, 0]
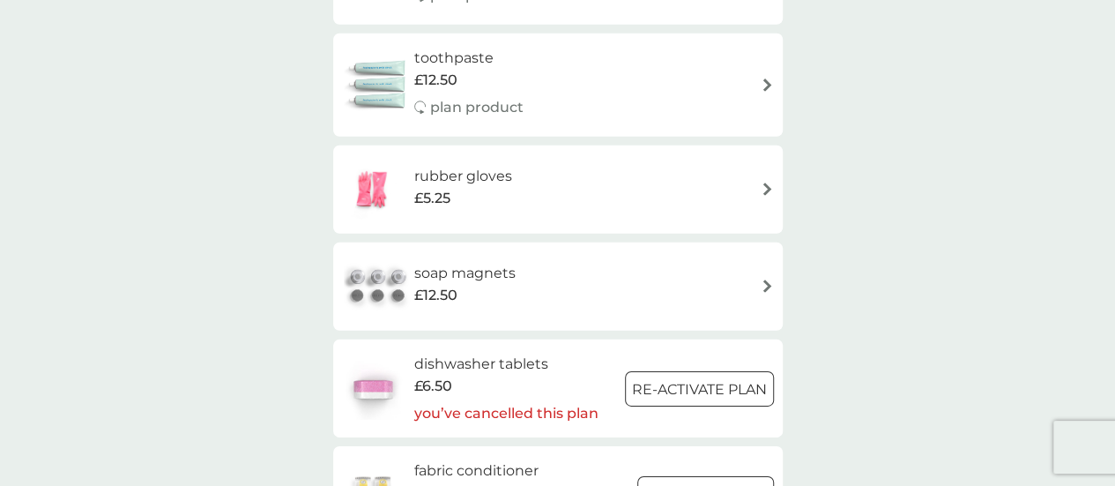
click at [581, 213] on div "rubber gloves £5.25" at bounding box center [558, 190] width 432 height 62
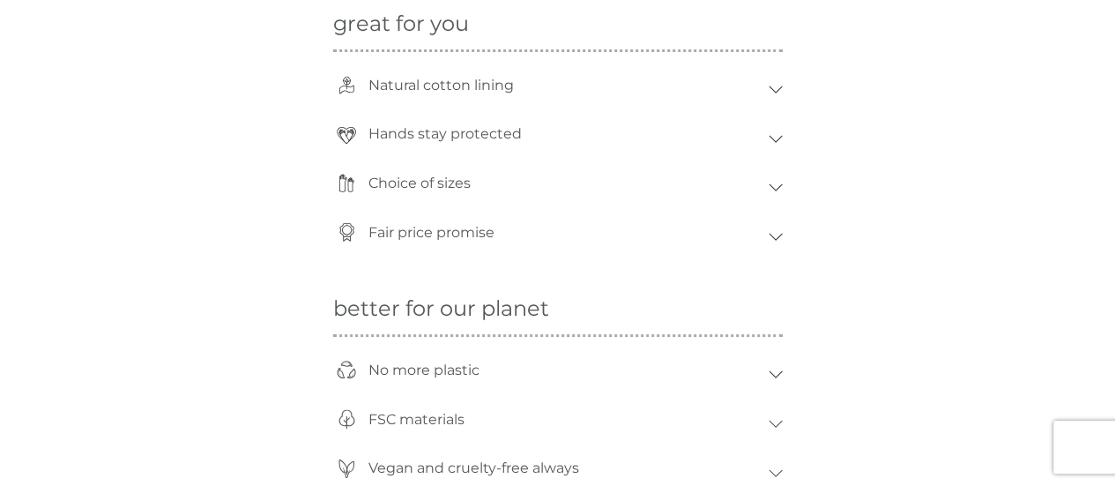
scroll to position [1269, 0]
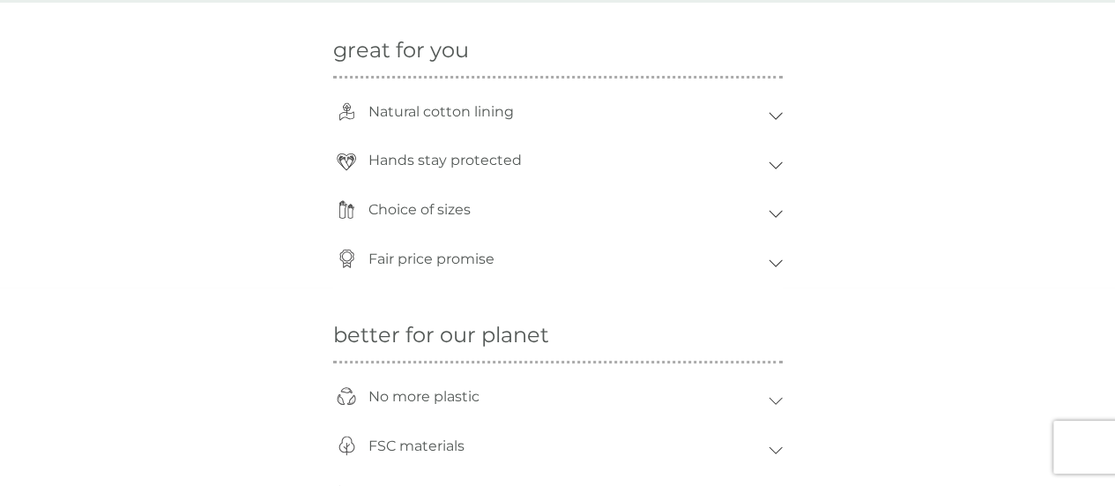
click at [655, 169] on div "Hands stay protected" at bounding box center [564, 160] width 409 height 41
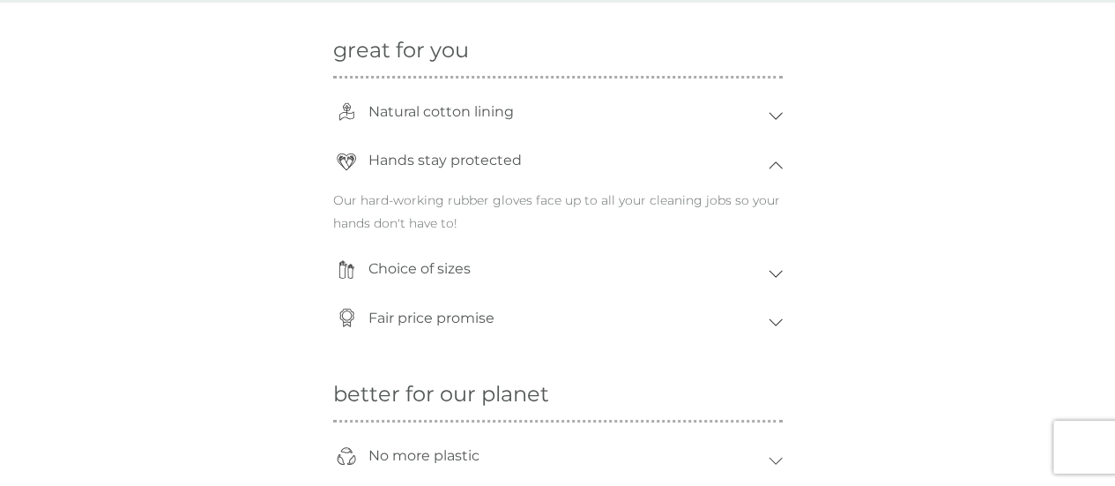
click at [645, 98] on div "Natural cotton lining" at bounding box center [564, 112] width 409 height 41
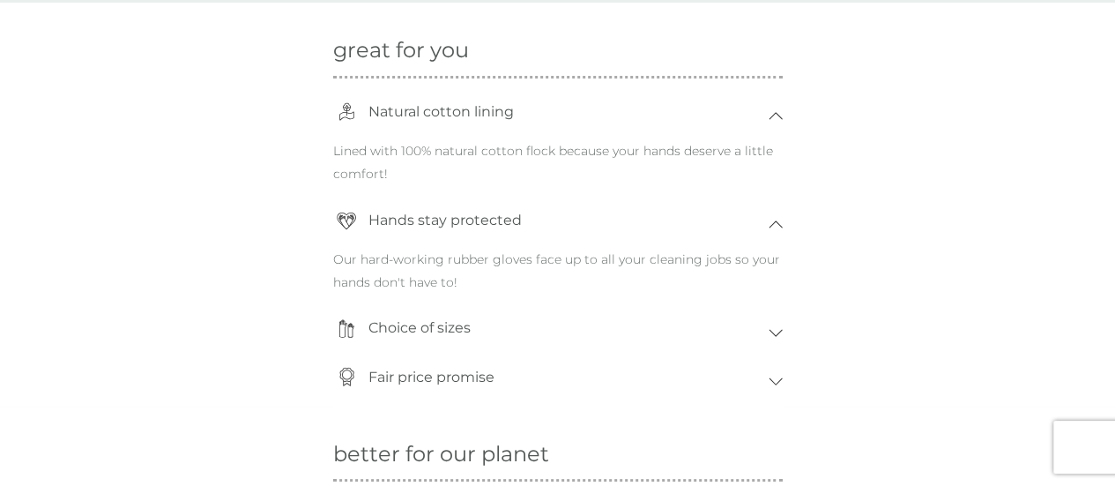
click at [645, 98] on div "Natural cotton lining" at bounding box center [564, 112] width 409 height 41
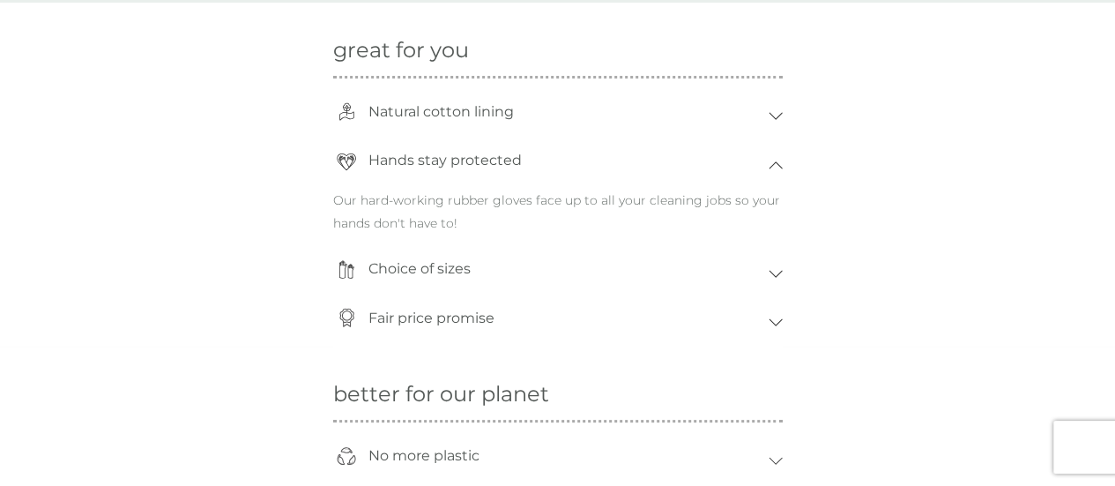
click at [582, 257] on div "Choice of sizes" at bounding box center [564, 269] width 409 height 41
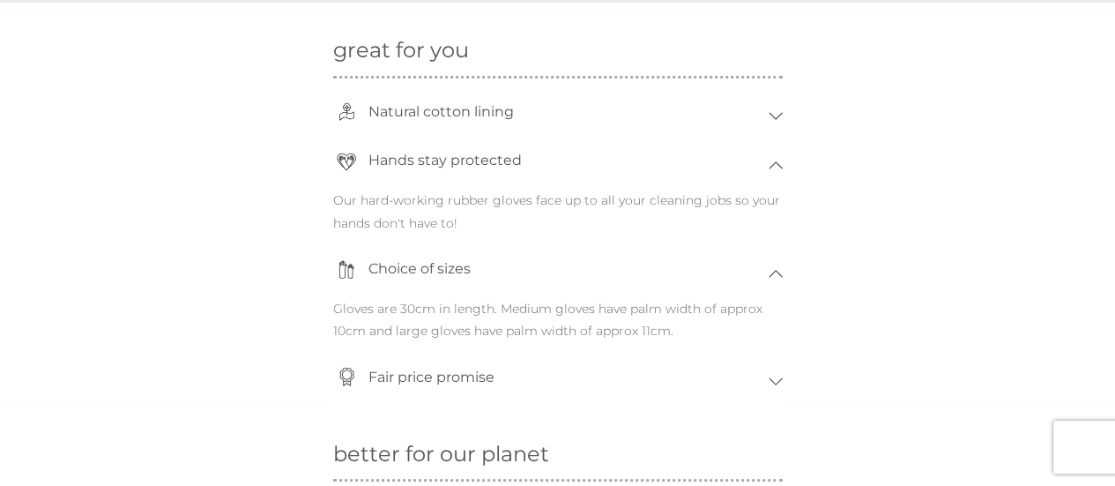
click at [532, 359] on div "Fair price promise" at bounding box center [564, 377] width 409 height 41
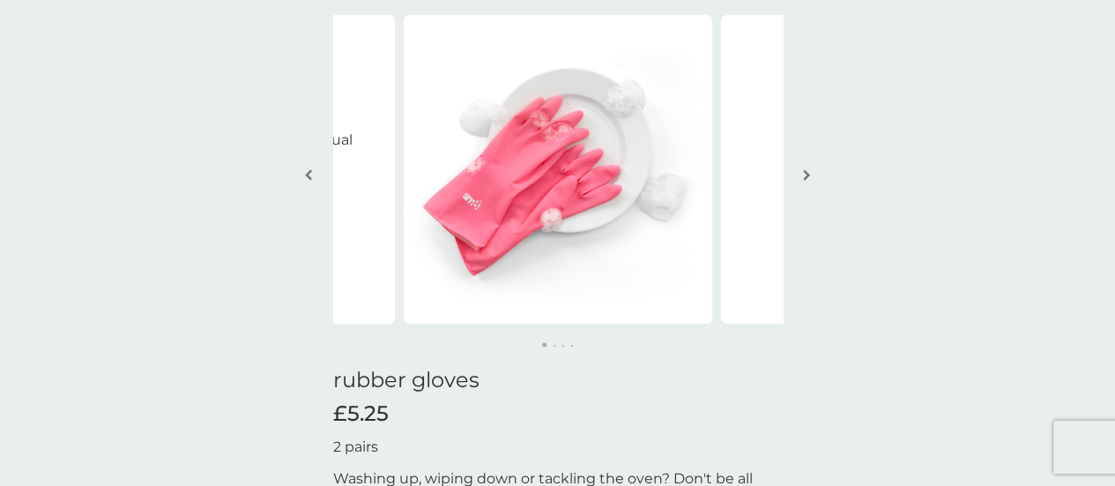
scroll to position [141, 0]
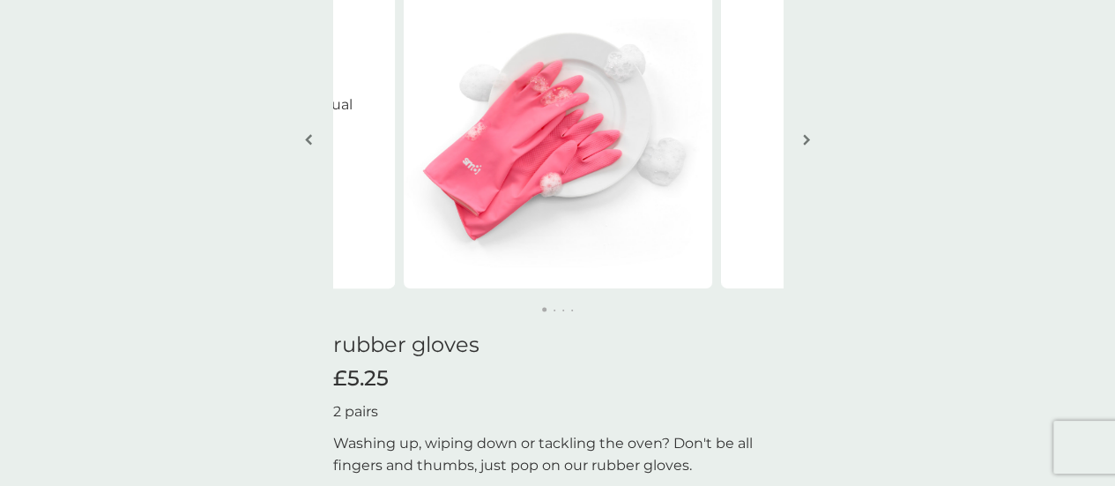
click at [803, 142] on img "button" at bounding box center [806, 139] width 7 height 13
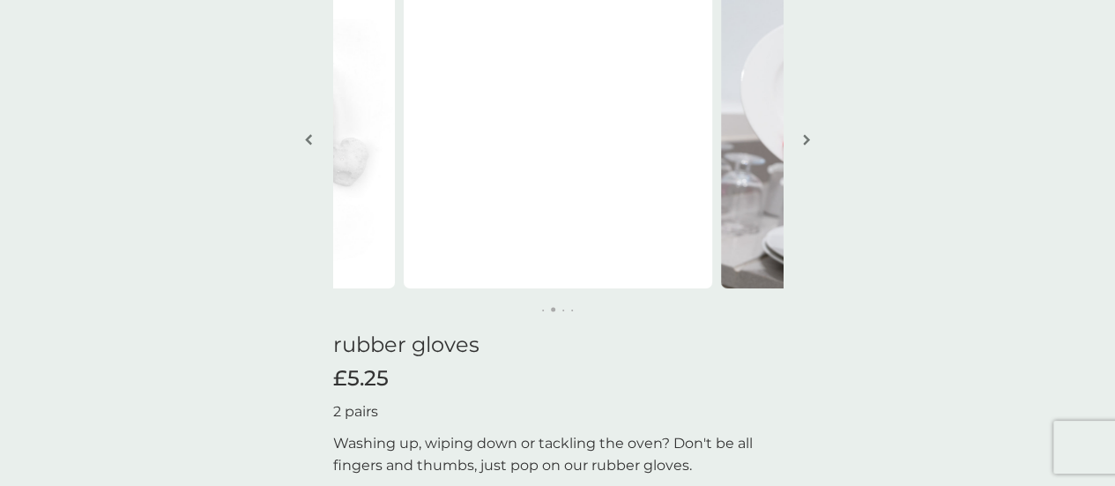
click at [803, 142] on img "button" at bounding box center [806, 139] width 7 height 13
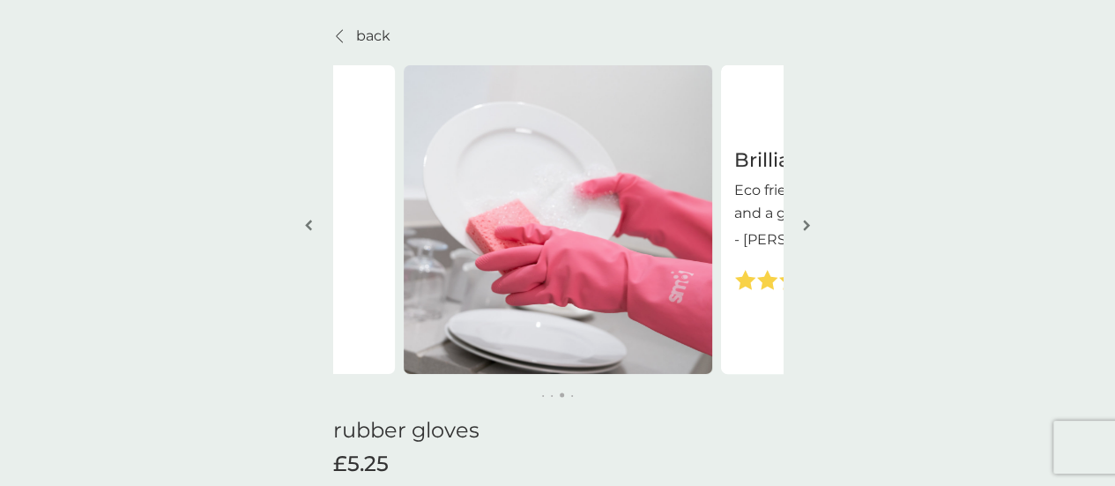
scroll to position [0, 0]
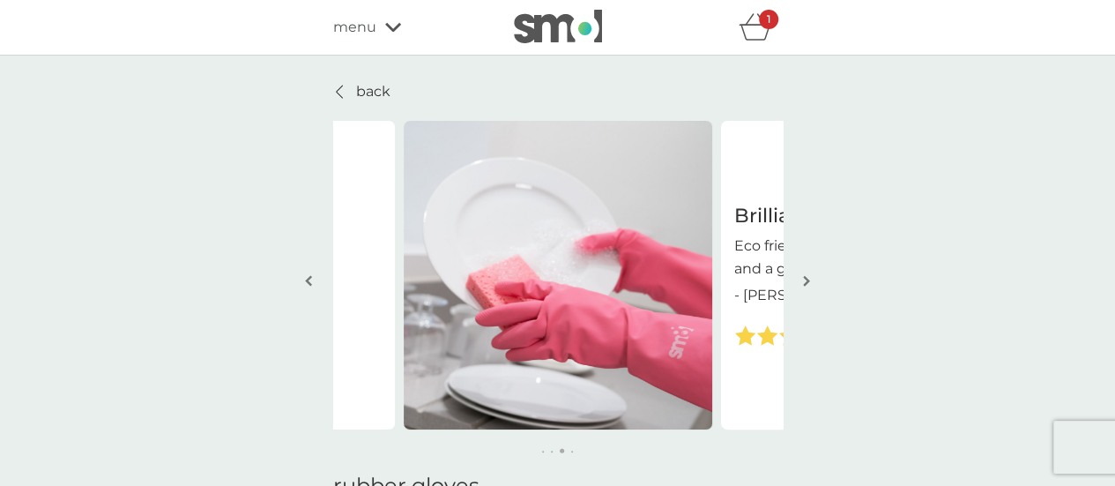
click at [807, 253] on button "button" at bounding box center [806, 282] width 13 height 88
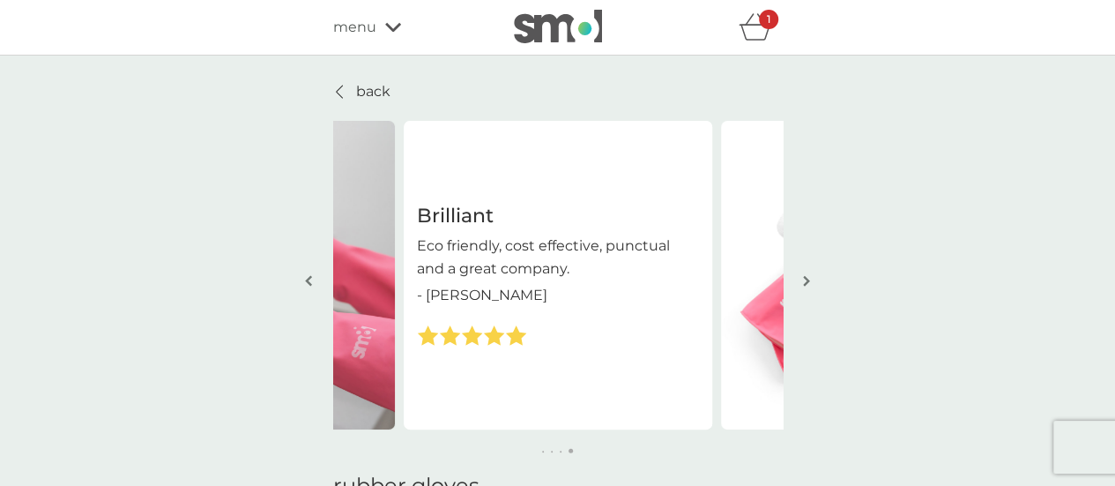
click at [807, 253] on button "button" at bounding box center [806, 282] width 13 height 88
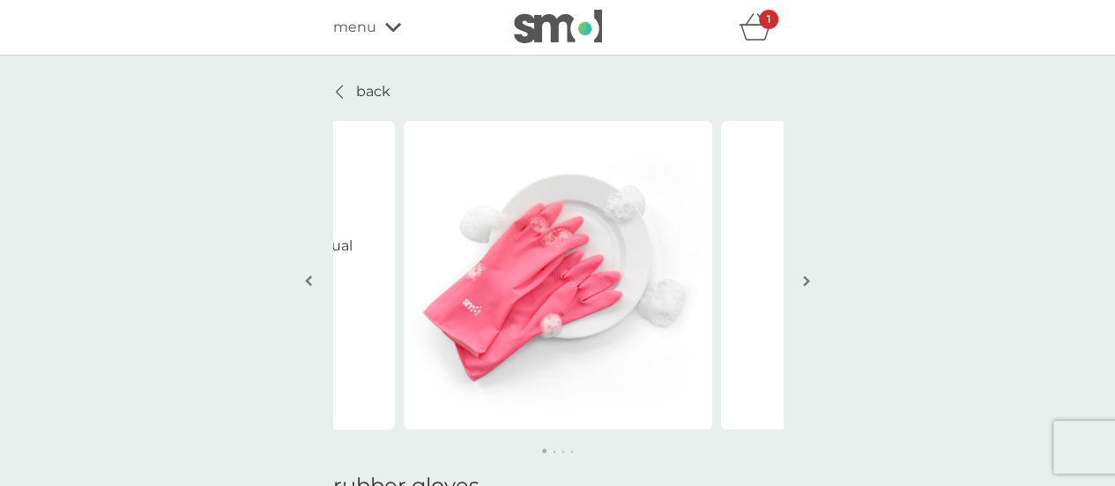
click at [345, 86] on div at bounding box center [340, 92] width 12 height 14
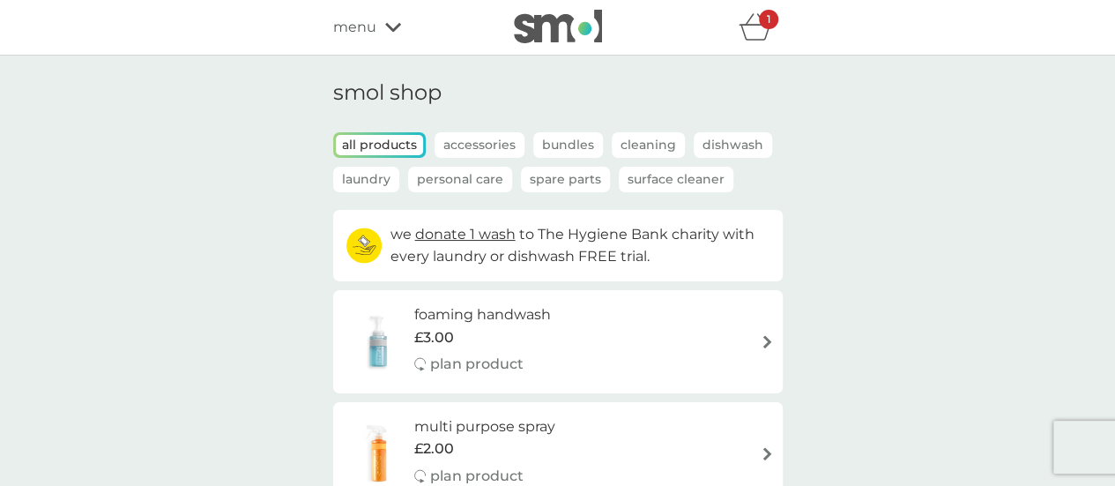
click at [746, 32] on icon "basket" at bounding box center [755, 26] width 33 height 27
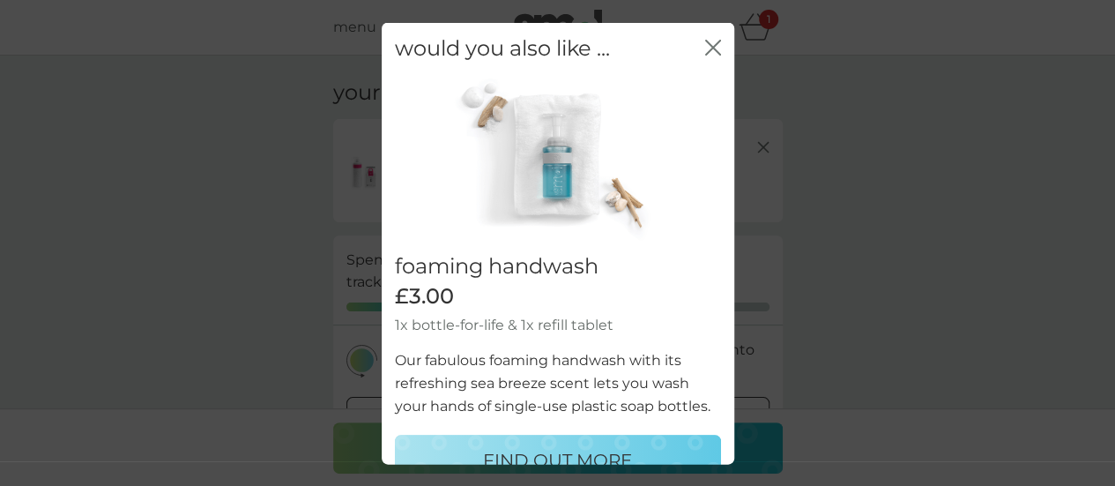
click at [705, 42] on icon "close" at bounding box center [713, 47] width 16 height 16
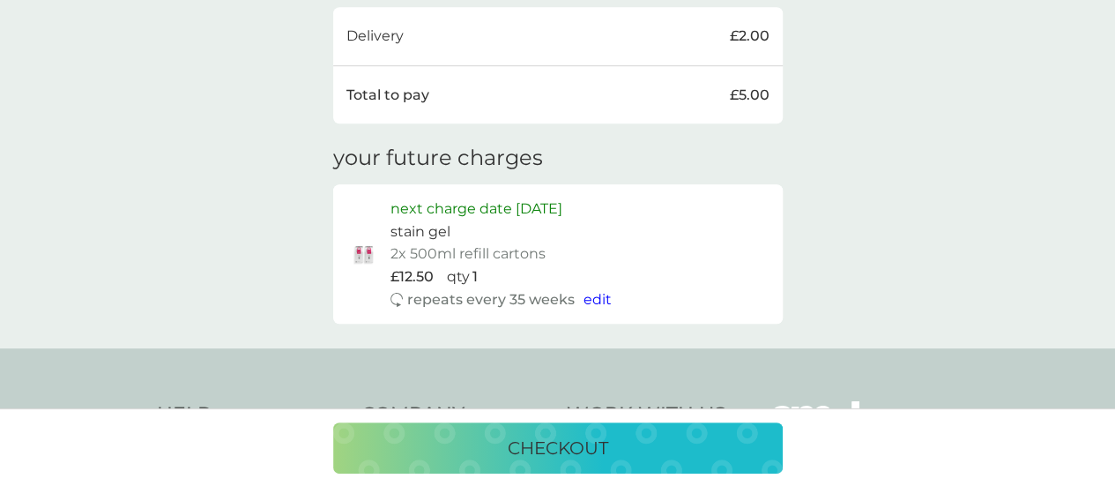
scroll to position [599, 0]
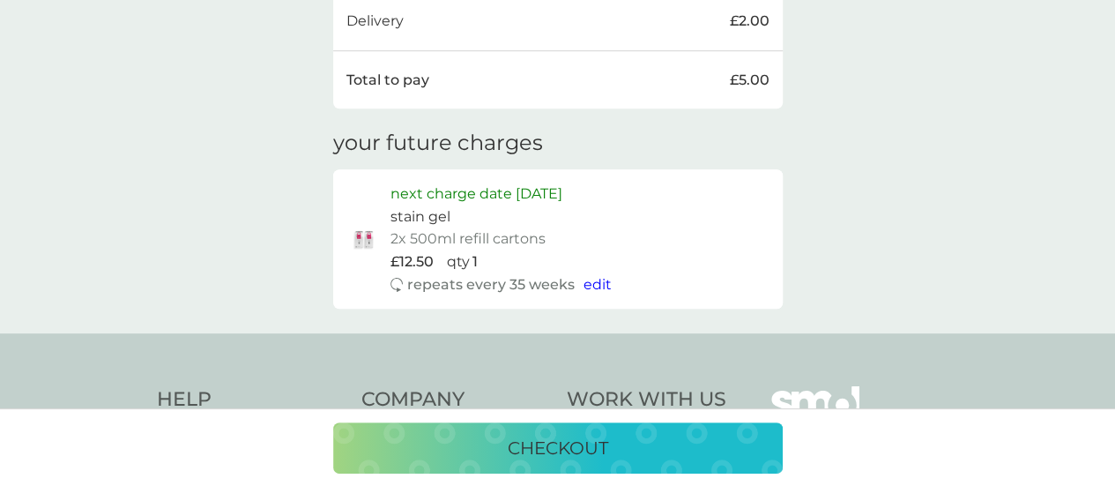
click at [546, 452] on p "checkout" at bounding box center [558, 448] width 100 height 28
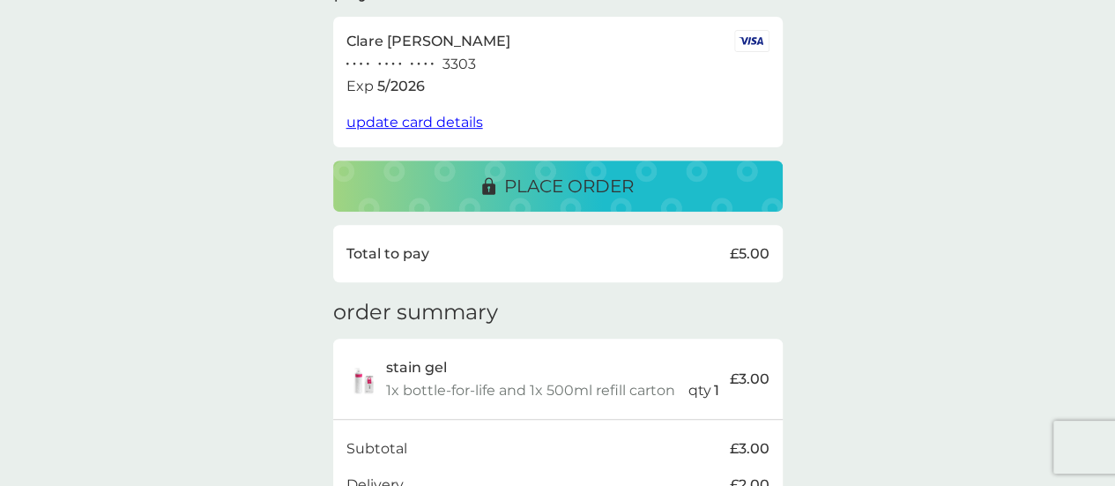
scroll to position [315, 0]
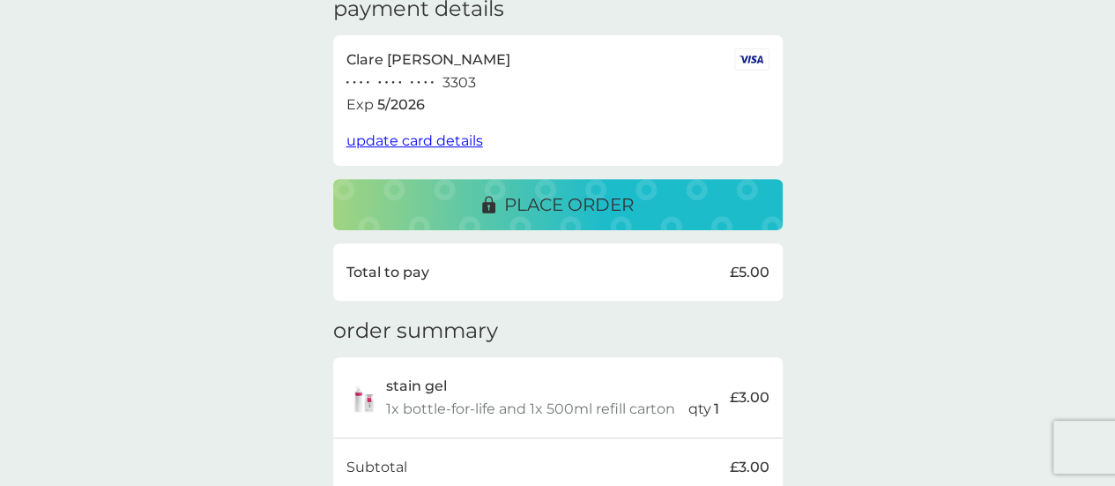
click at [552, 197] on p "place order" at bounding box center [569, 204] width 130 height 28
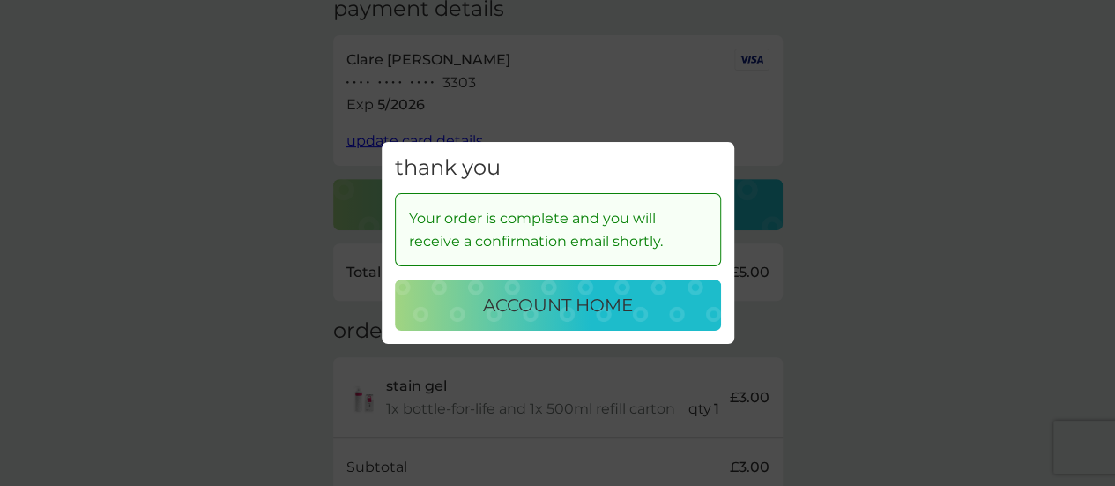
click at [584, 298] on p "account home" at bounding box center [558, 305] width 150 height 28
